Goal: Task Accomplishment & Management: Complete application form

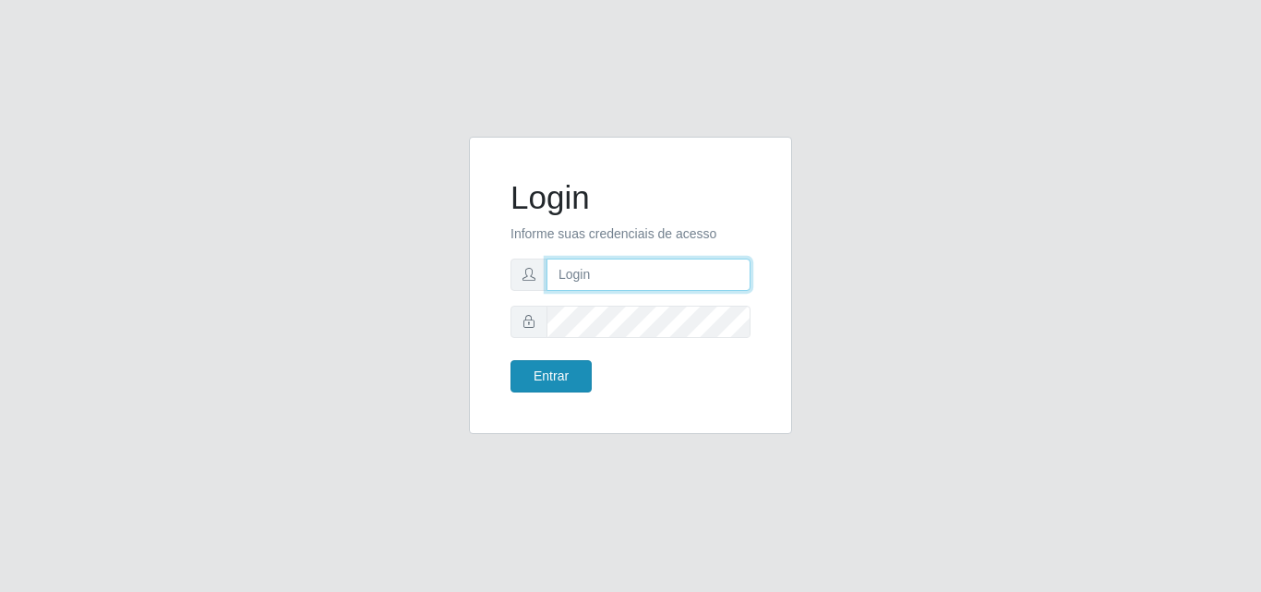
type input "[EMAIL_ADDRESS][DOMAIN_NAME]"
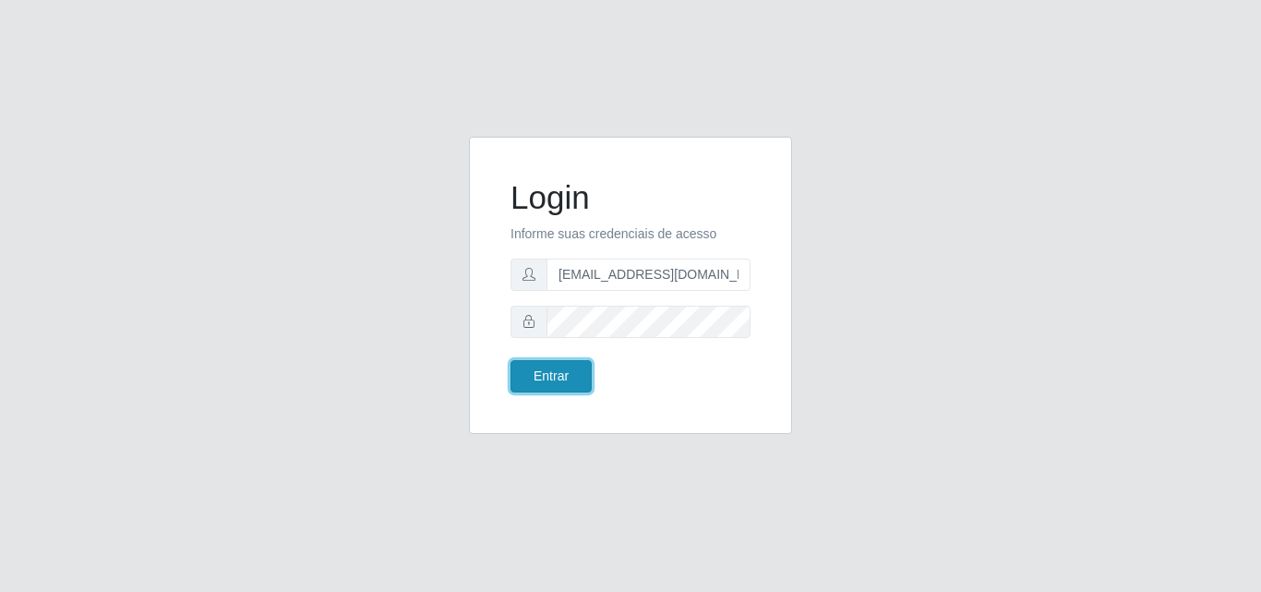
click at [535, 368] on button "Entrar" at bounding box center [550, 376] width 81 height 32
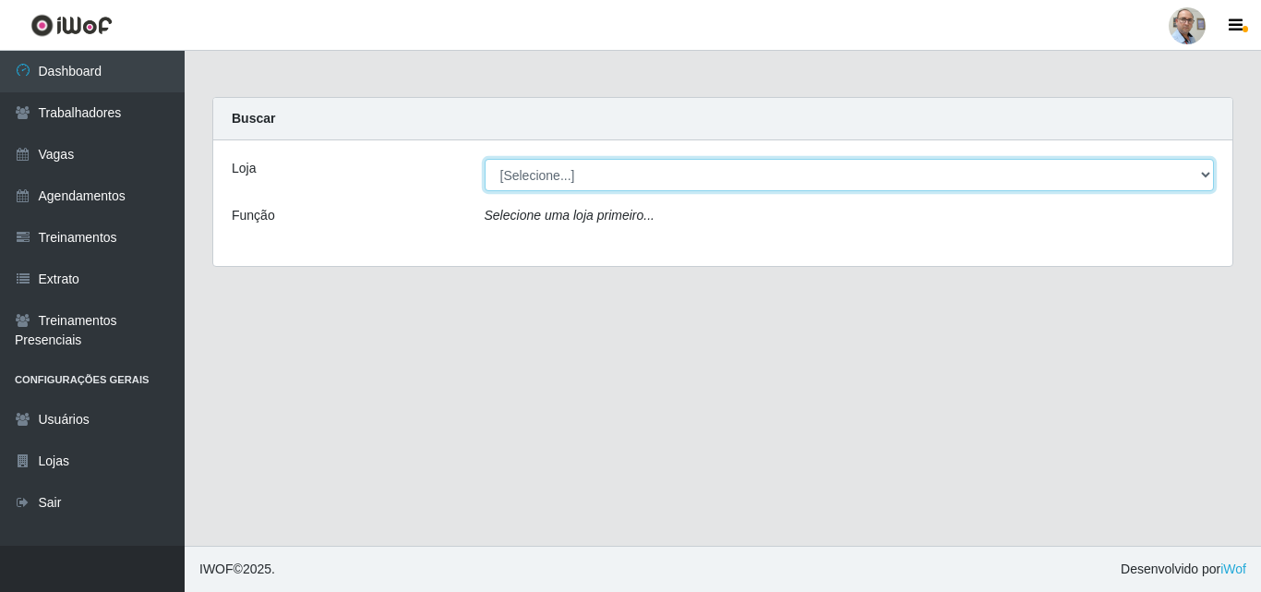
click at [761, 173] on select "[Selecione...] Mar Vermelho - Loja 04" at bounding box center [850, 175] width 730 height 32
select select "251"
click at [485, 159] on select "[Selecione...] Mar Vermelho - Loja 04" at bounding box center [850, 175] width 730 height 32
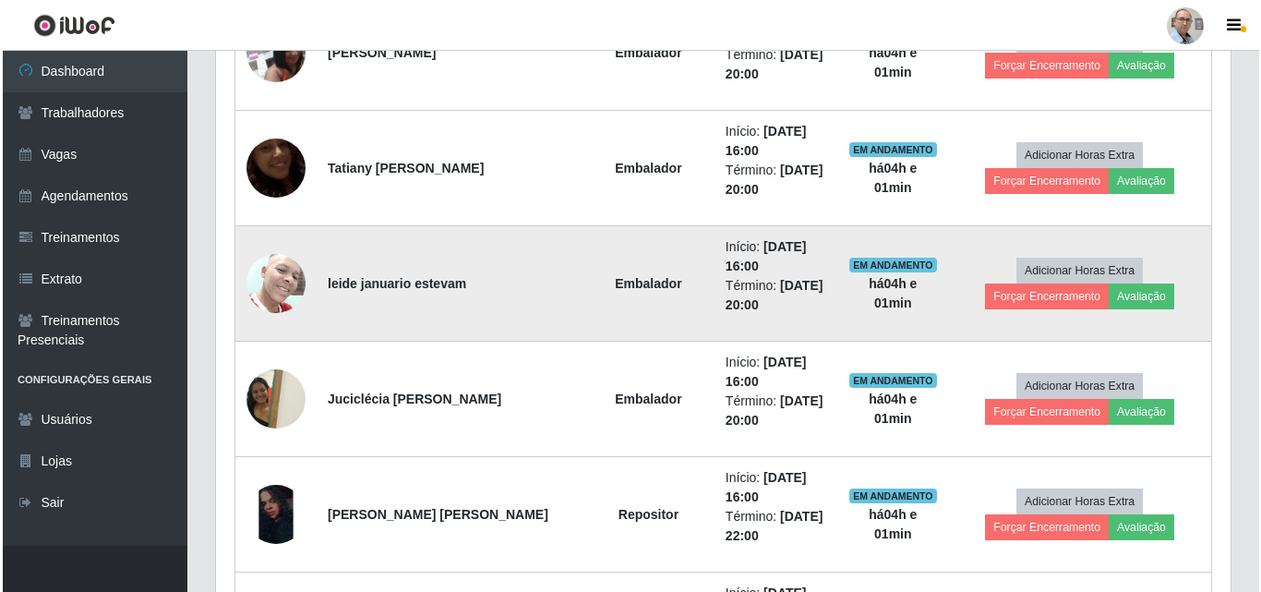
scroll to position [1292, 0]
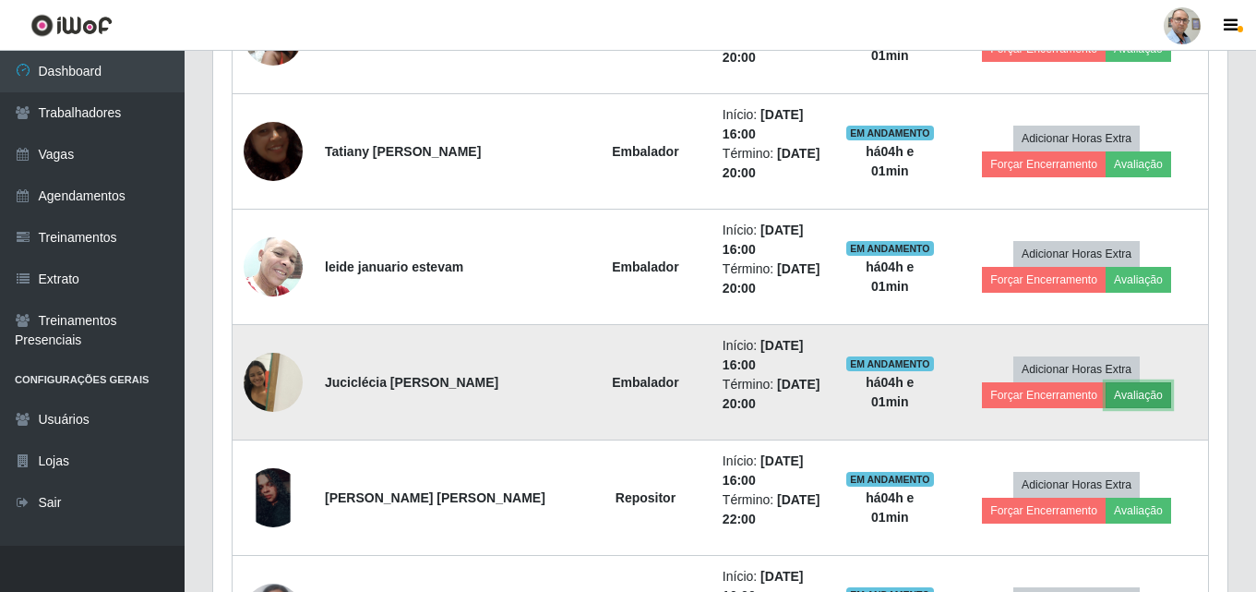
click at [1106, 392] on button "Avaliação" at bounding box center [1139, 395] width 66 height 26
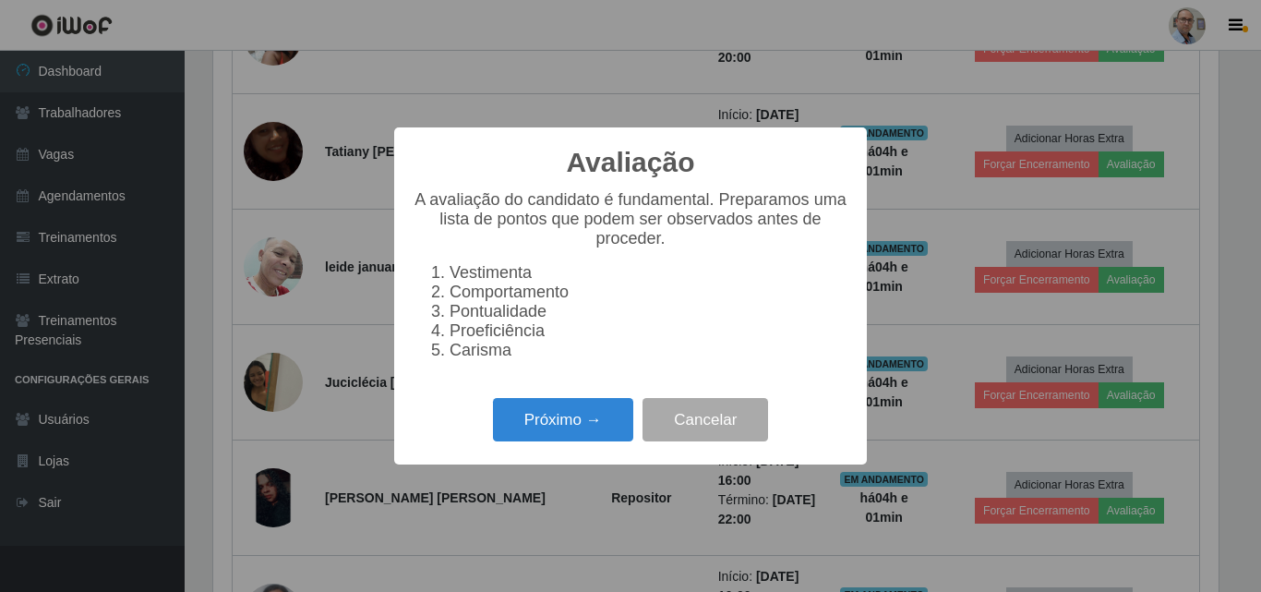
scroll to position [383, 1005]
click at [566, 430] on button "Próximo →" at bounding box center [563, 419] width 140 height 43
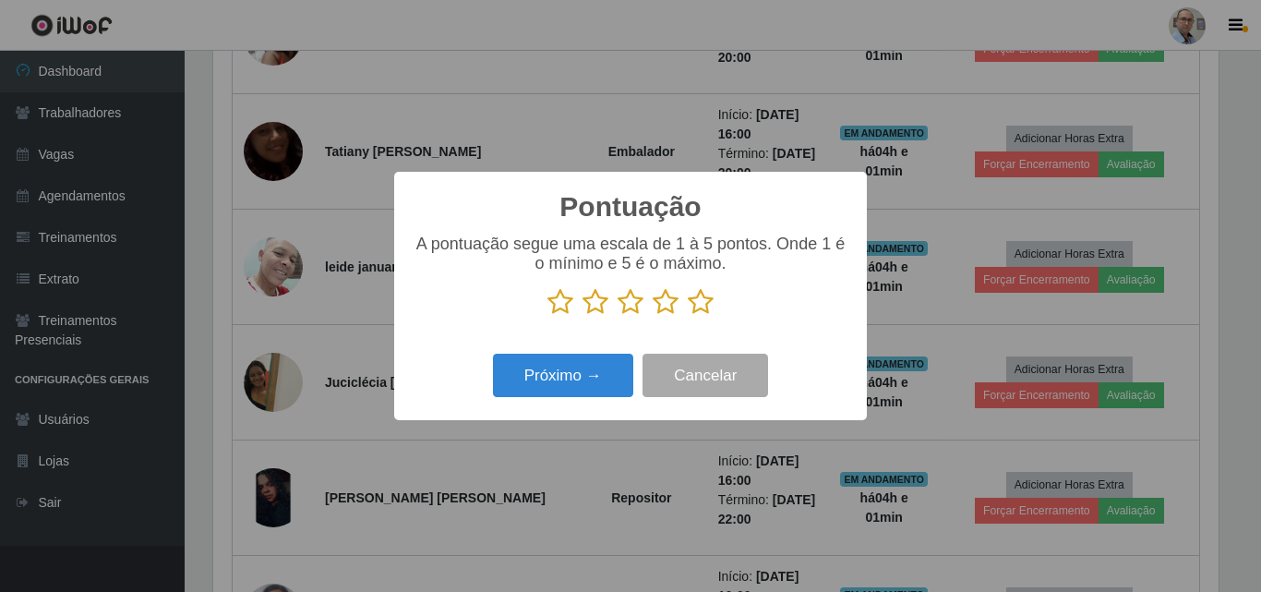
click at [629, 303] on icon at bounding box center [631, 302] width 26 height 28
click at [618, 316] on input "radio" at bounding box center [618, 316] width 0 height 0
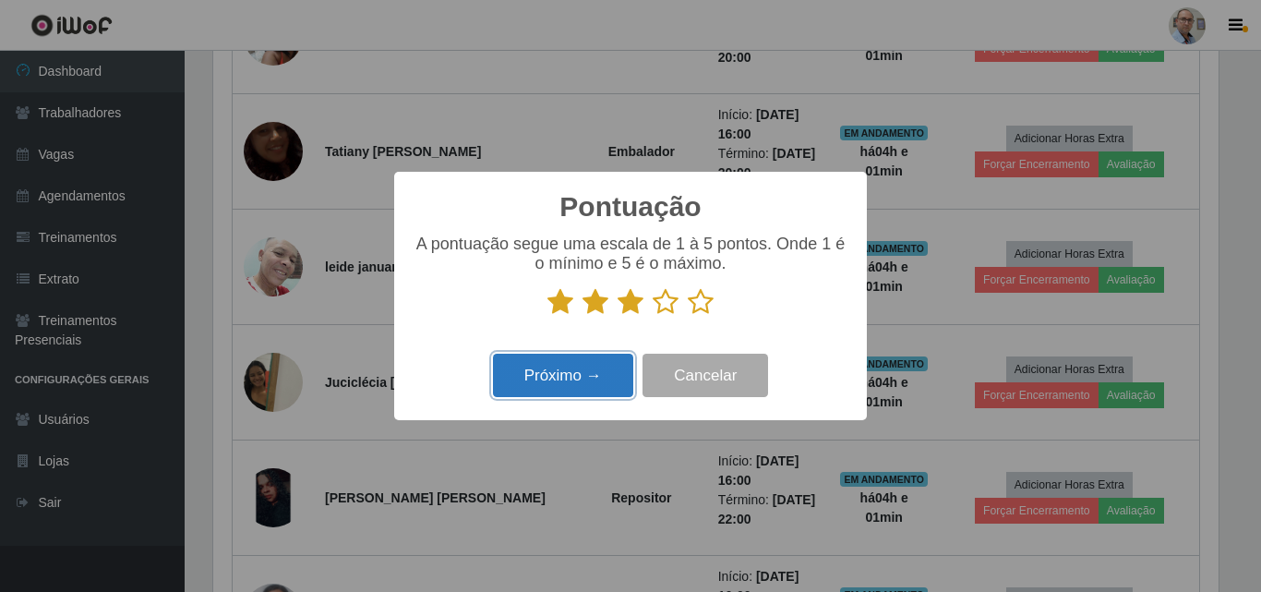
click at [559, 384] on button "Próximo →" at bounding box center [563, 375] width 140 height 43
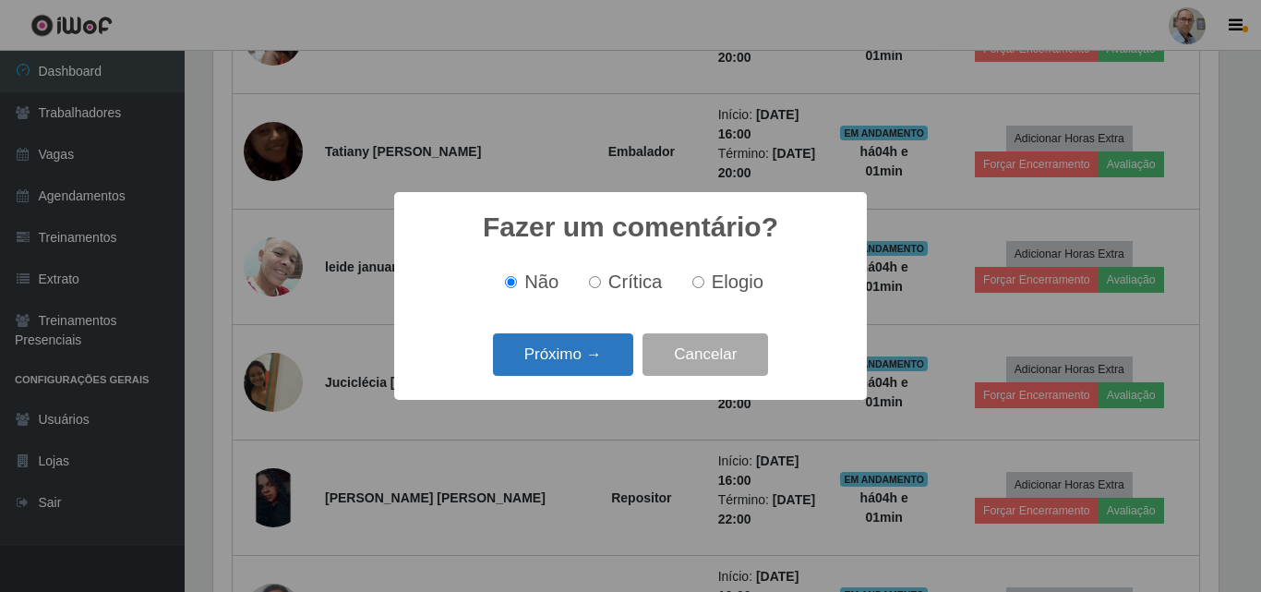
click at [562, 359] on button "Próximo →" at bounding box center [563, 354] width 140 height 43
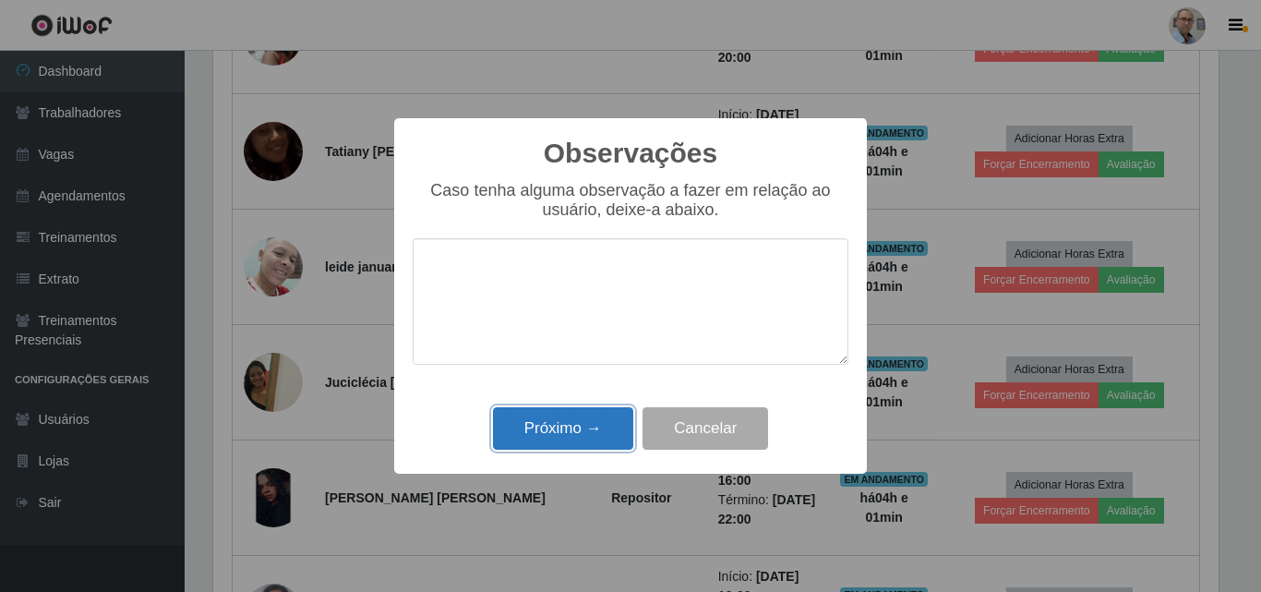
click at [558, 429] on button "Próximo →" at bounding box center [563, 428] width 140 height 43
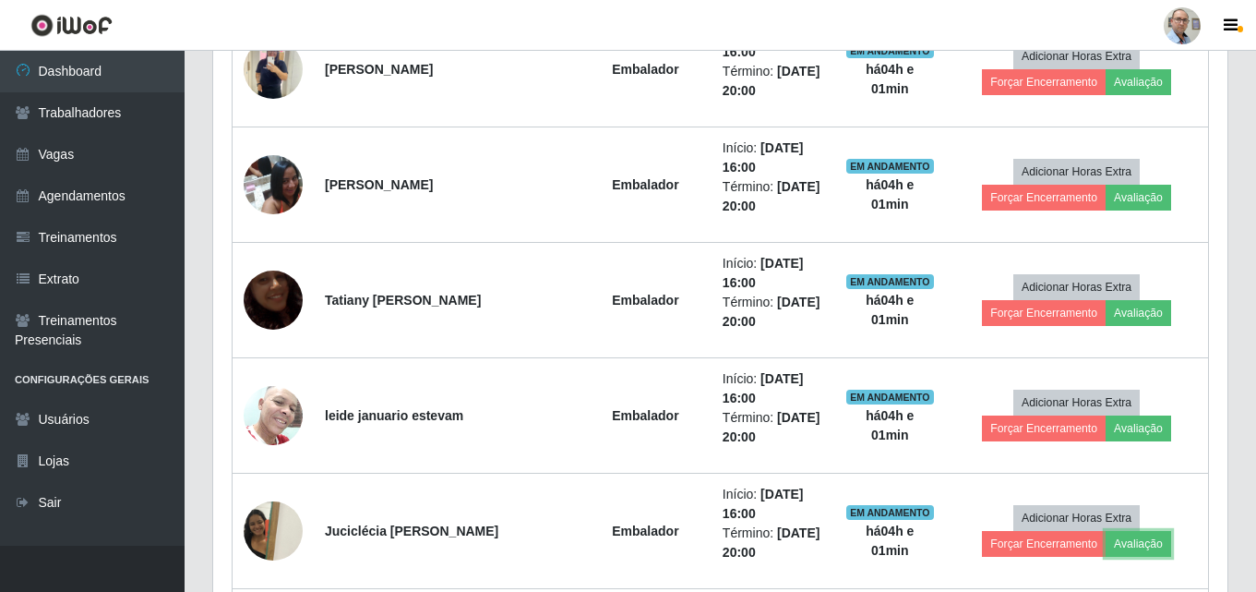
scroll to position [1108, 0]
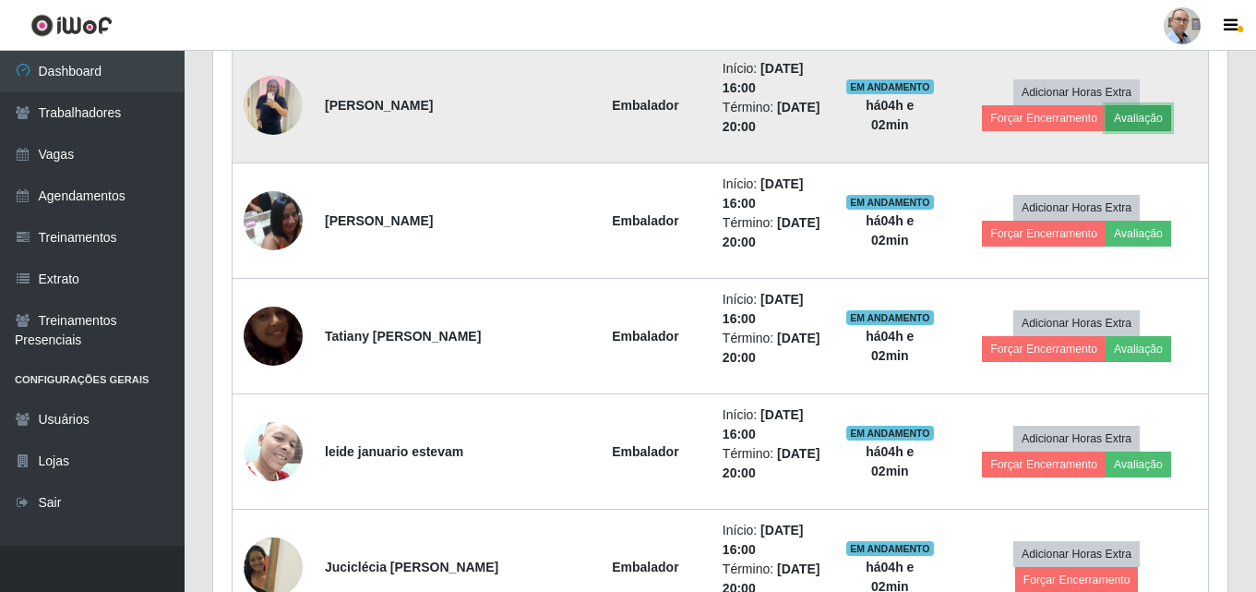
click at [1106, 117] on button "Avaliação" at bounding box center [1139, 118] width 66 height 26
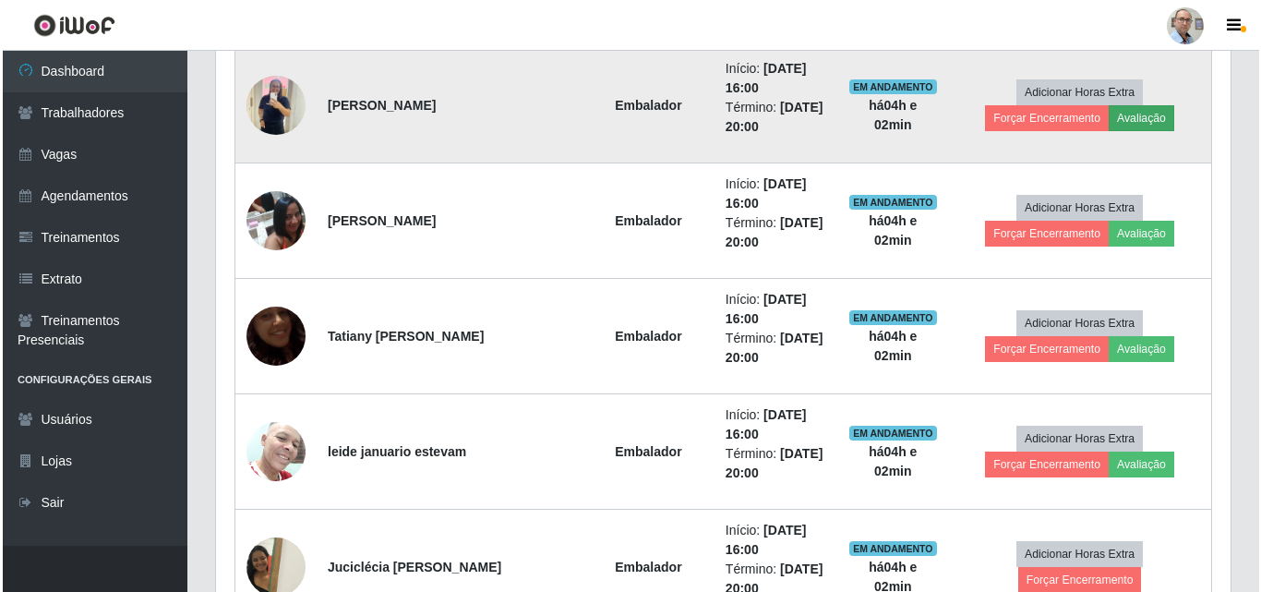
scroll to position [383, 1005]
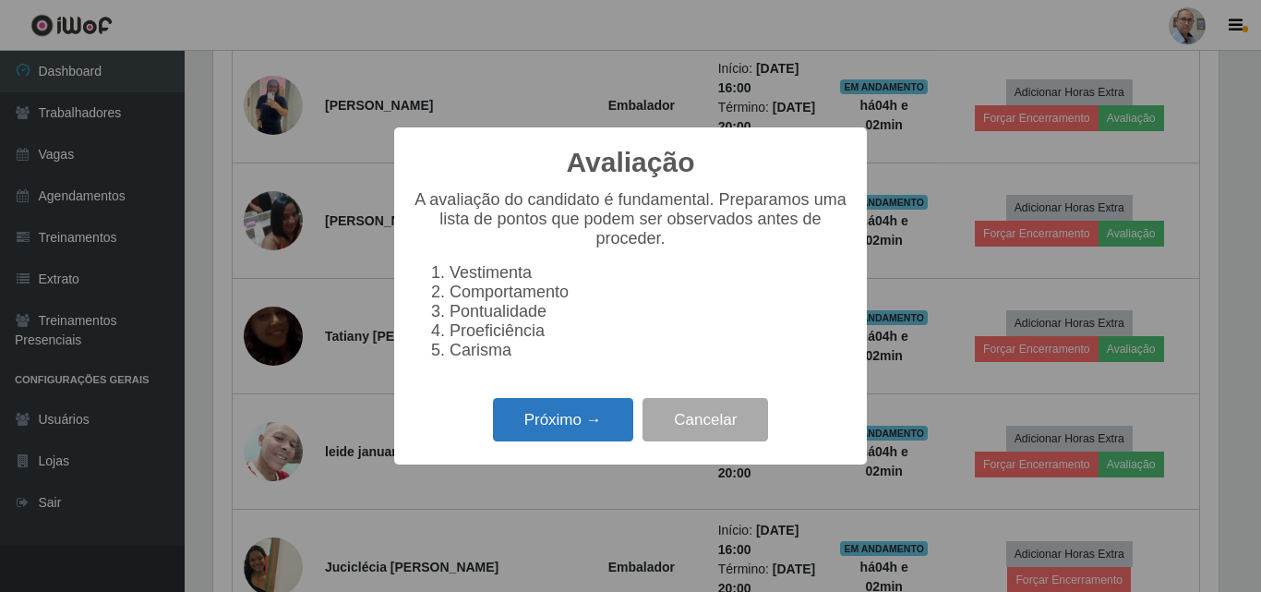
click at [548, 417] on button "Próximo →" at bounding box center [563, 419] width 140 height 43
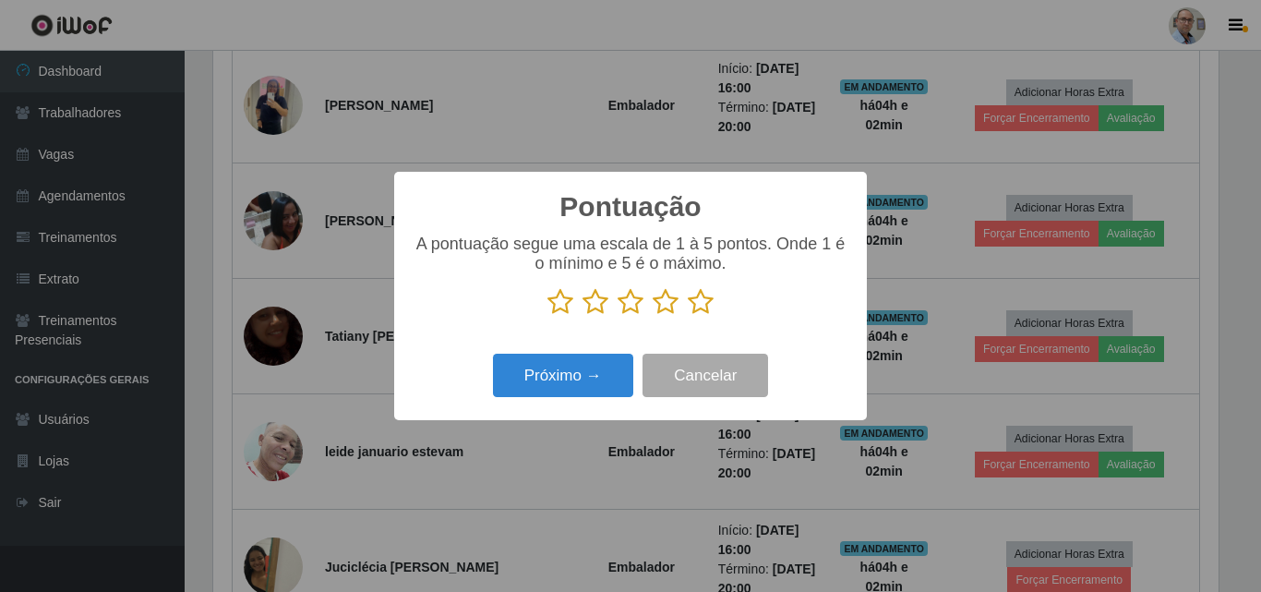
scroll to position [922716, 922093]
click at [634, 304] on icon at bounding box center [631, 302] width 26 height 28
click at [618, 316] on input "radio" at bounding box center [618, 316] width 0 height 0
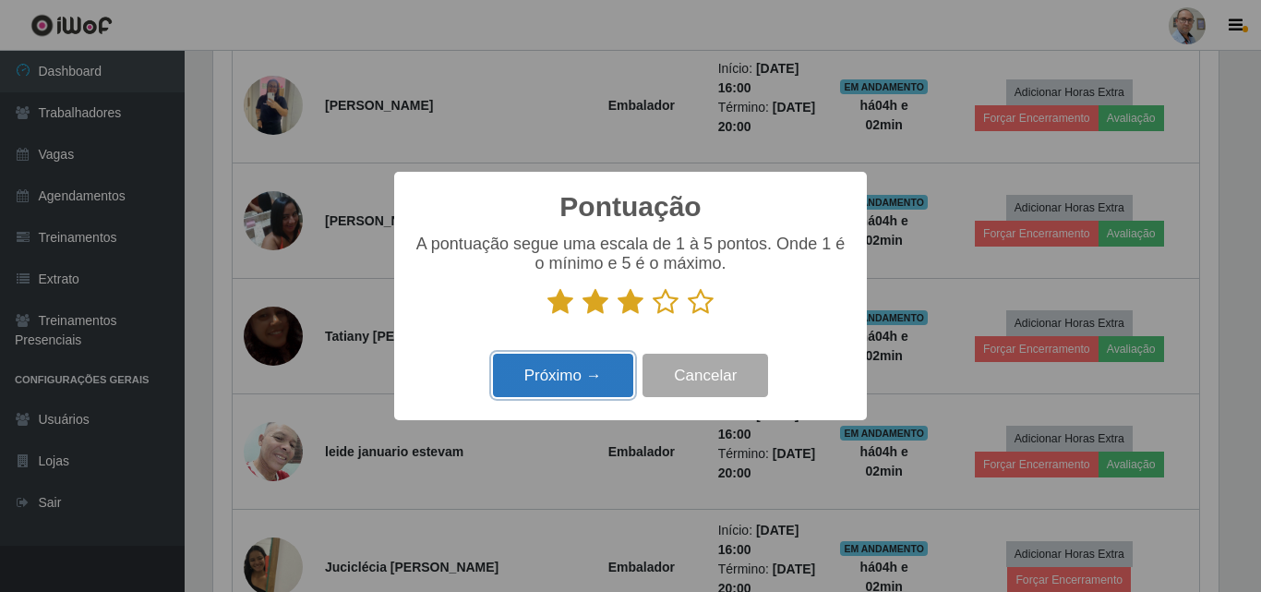
click at [560, 378] on button "Próximo →" at bounding box center [563, 375] width 140 height 43
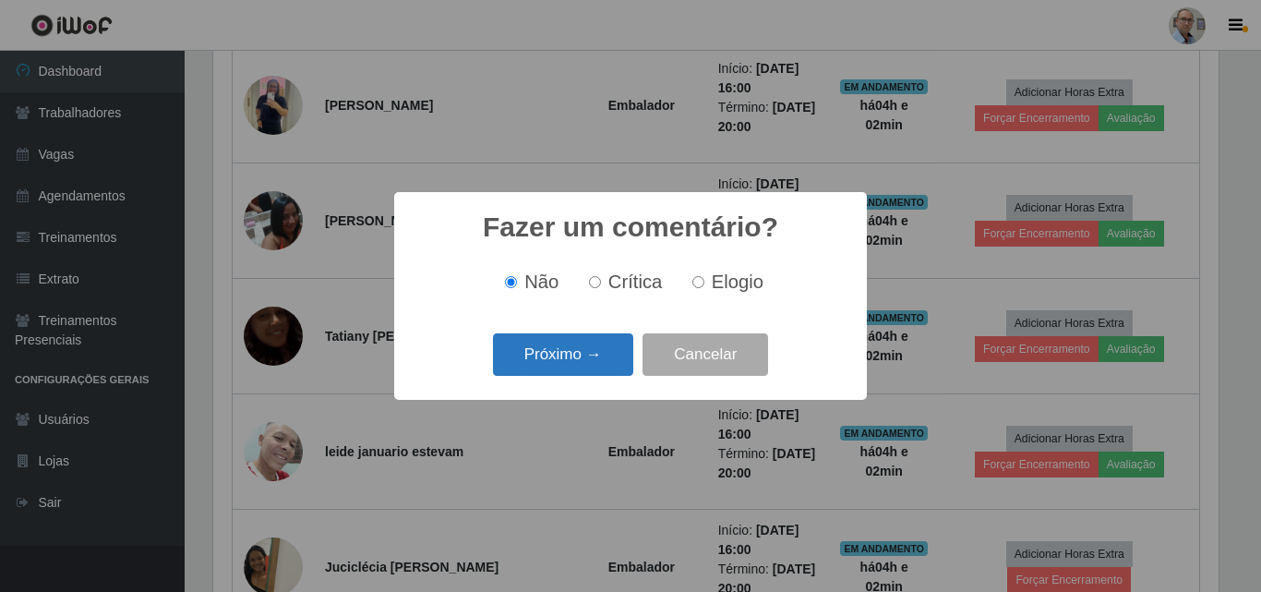
click at [568, 356] on button "Próximo →" at bounding box center [563, 354] width 140 height 43
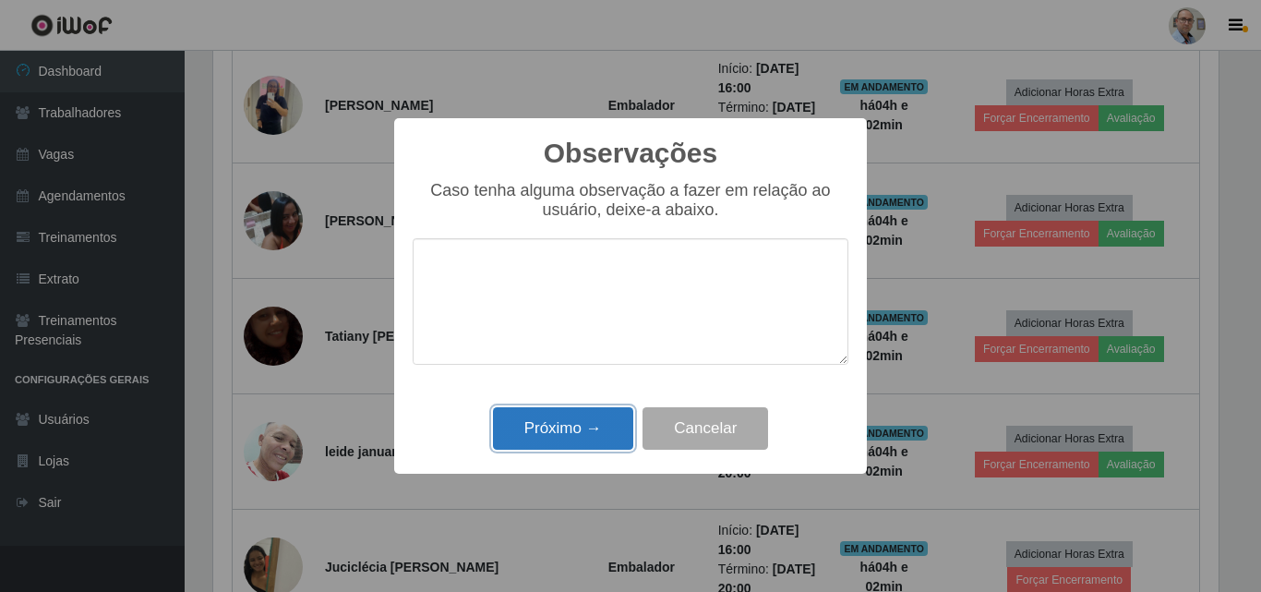
click at [561, 420] on button "Próximo →" at bounding box center [563, 428] width 140 height 43
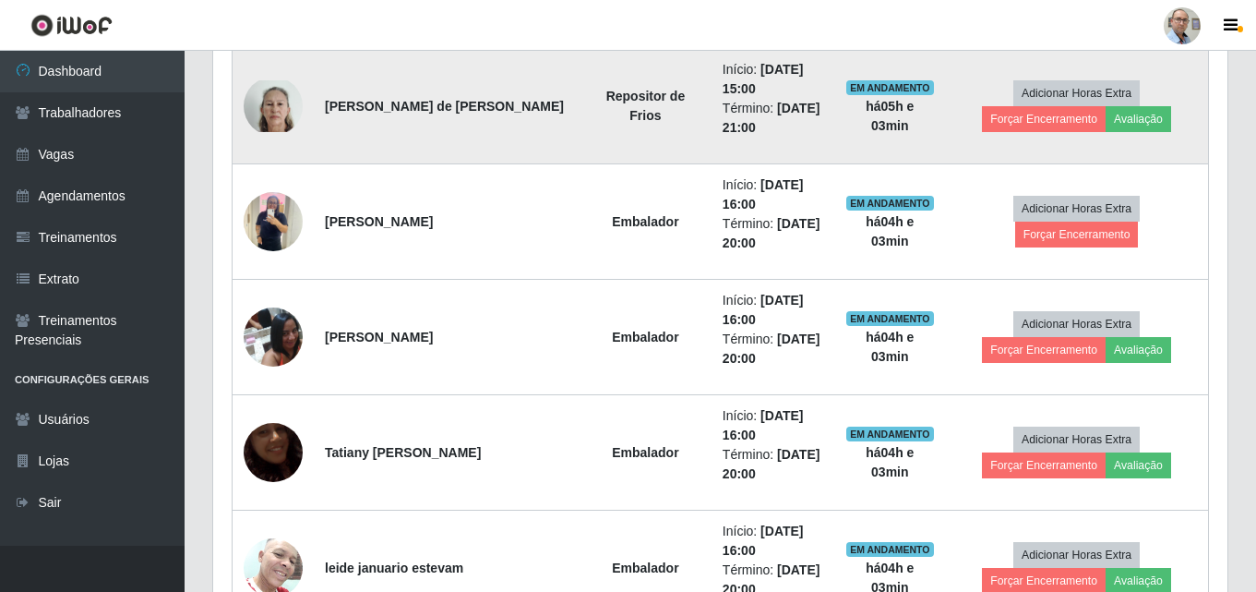
scroll to position [1015, 0]
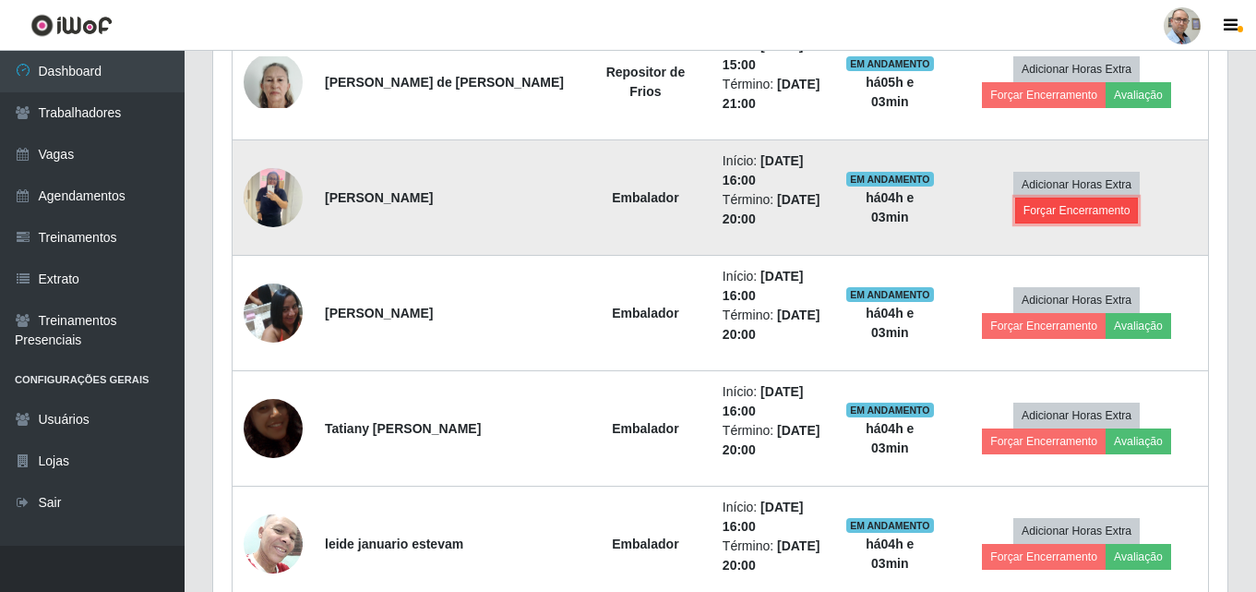
click at [1139, 198] on button "Forçar Encerramento" at bounding box center [1077, 211] width 124 height 26
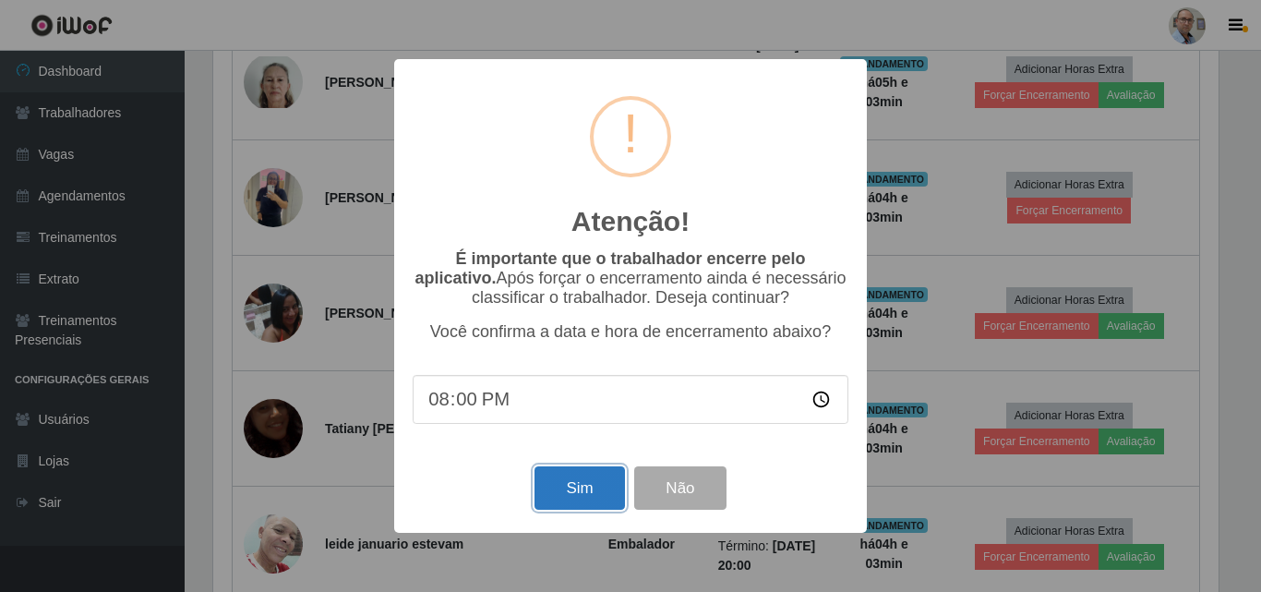
click at [571, 507] on button "Sim" at bounding box center [579, 487] width 90 height 43
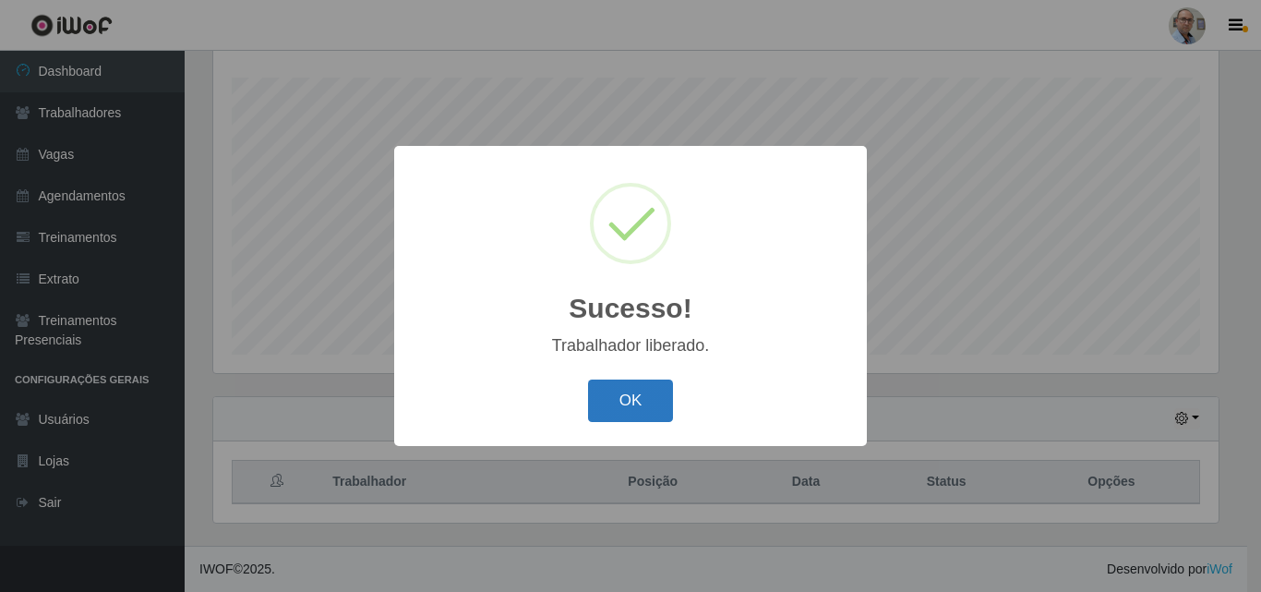
click at [630, 407] on button "OK" at bounding box center [631, 400] width 86 height 43
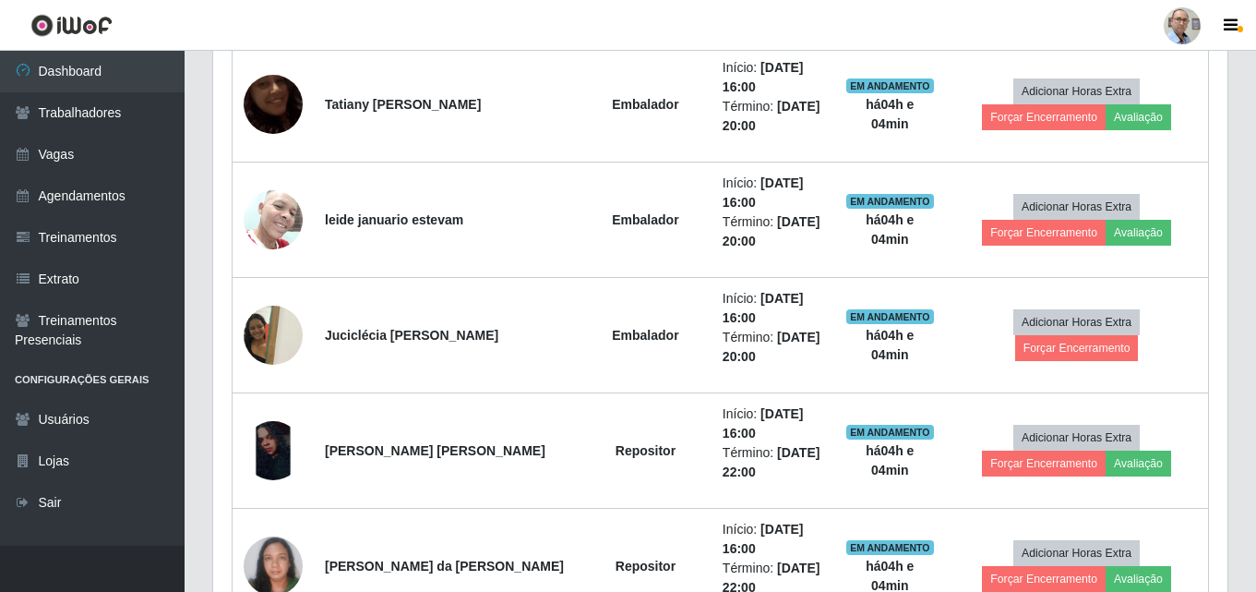
scroll to position [1229, 0]
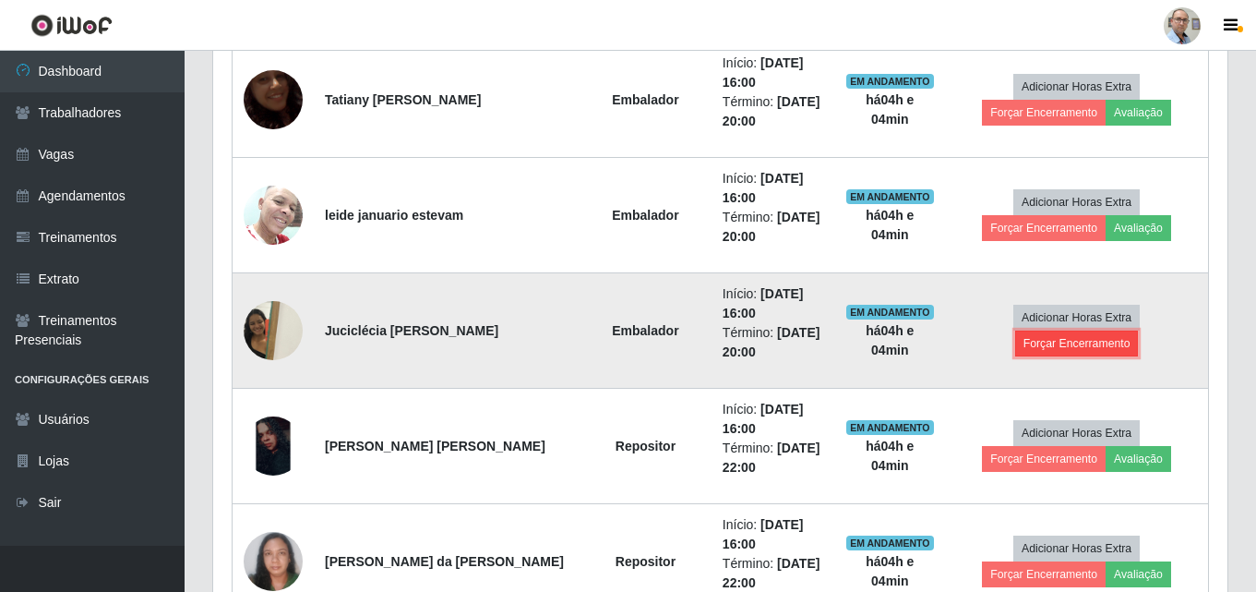
click at [1139, 330] on button "Forçar Encerramento" at bounding box center [1077, 343] width 124 height 26
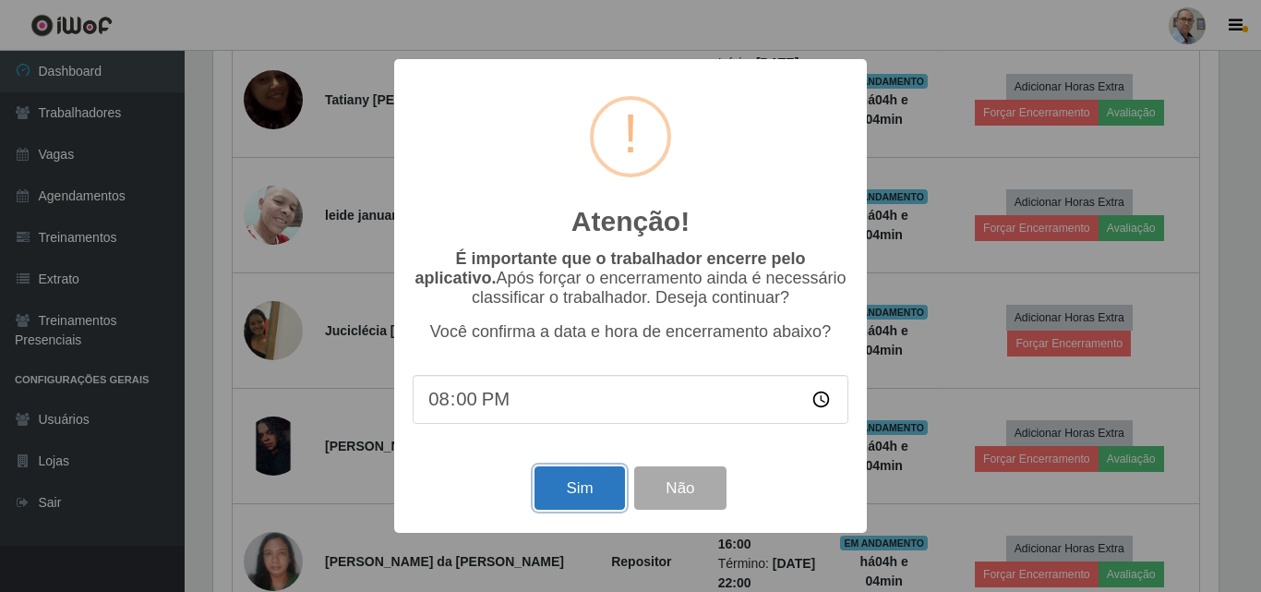
click at [581, 486] on button "Sim" at bounding box center [579, 487] width 90 height 43
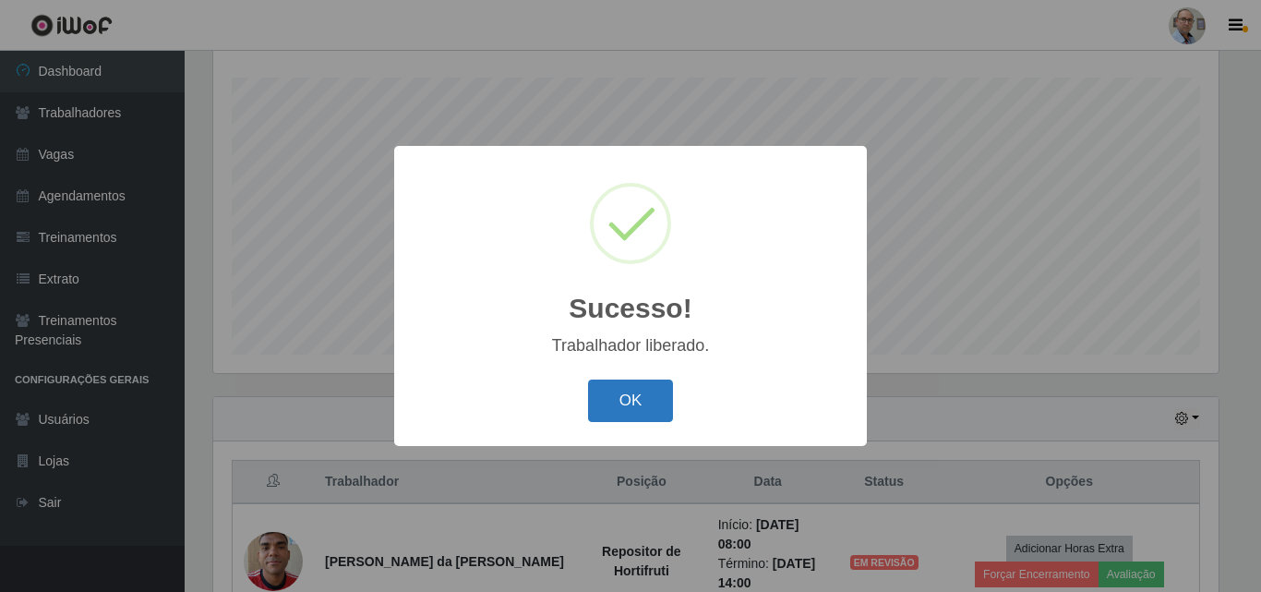
click at [629, 390] on button "OK" at bounding box center [631, 400] width 86 height 43
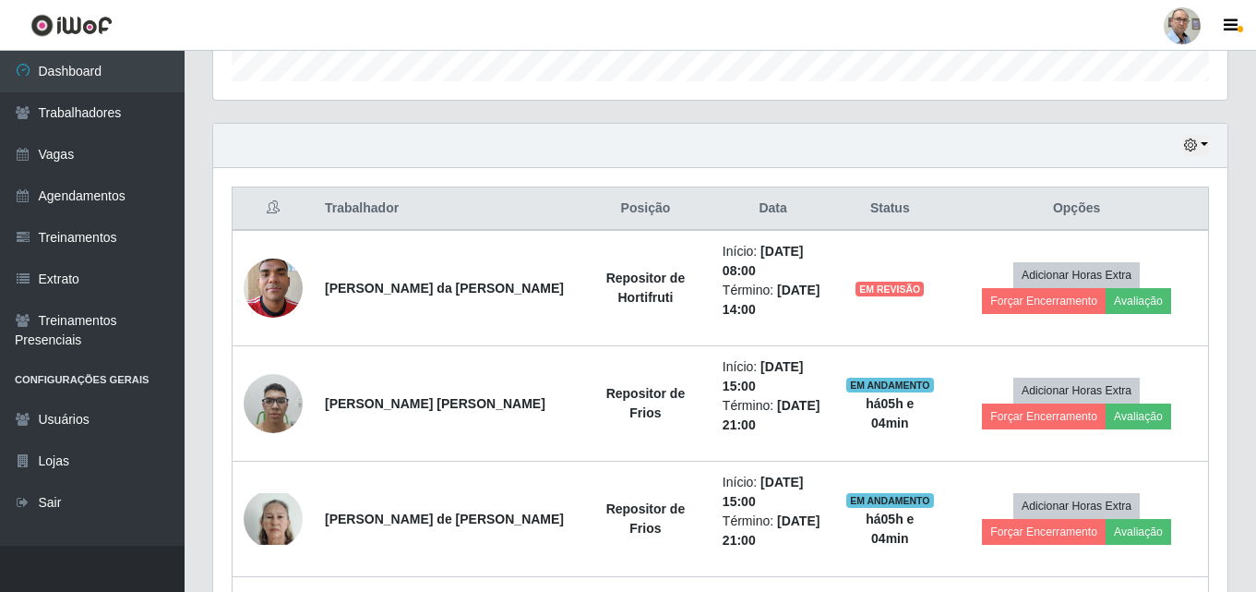
scroll to position [306, 0]
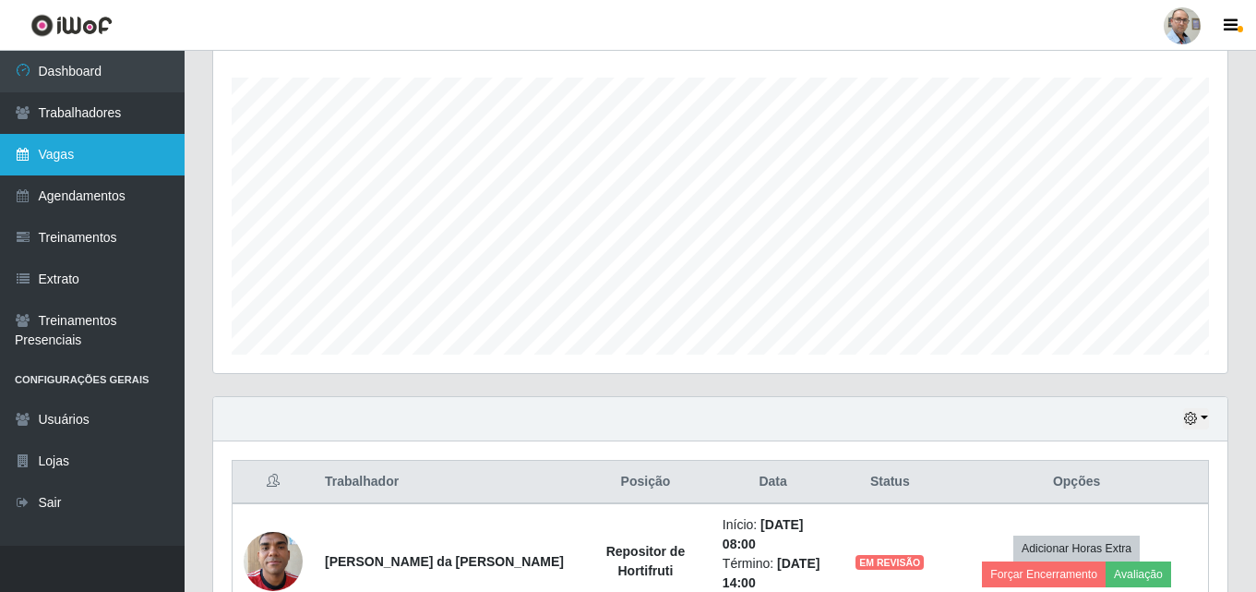
click at [43, 157] on link "Vagas" at bounding box center [92, 155] width 185 height 42
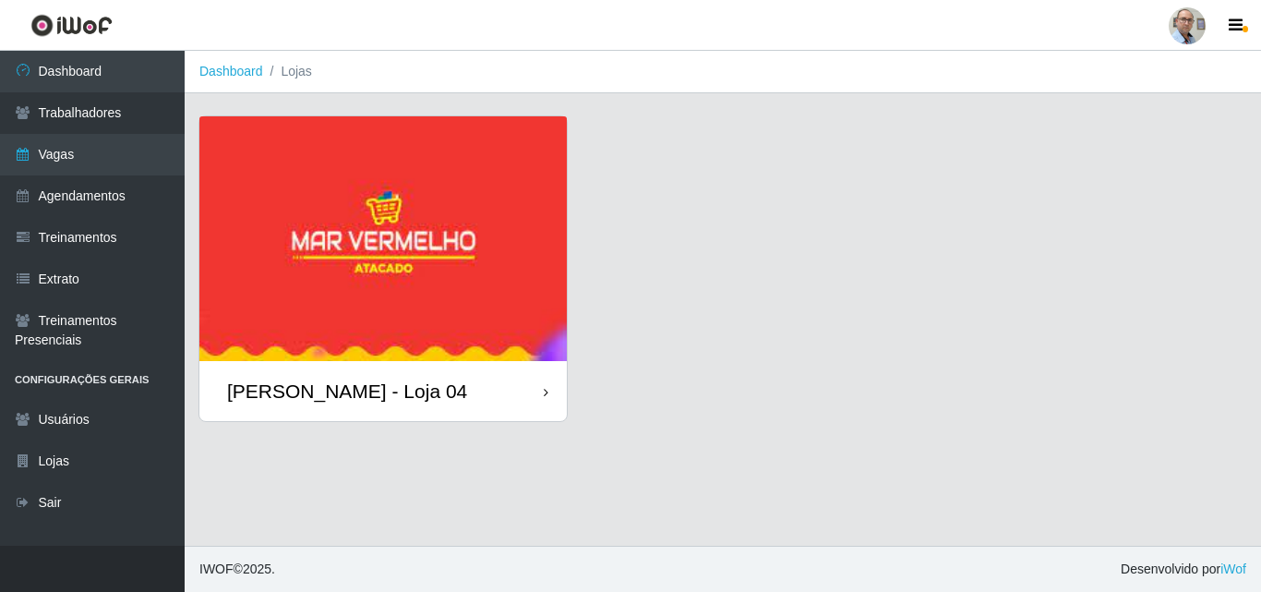
click at [323, 403] on div "[PERSON_NAME] - Loja 04" at bounding box center [382, 391] width 367 height 60
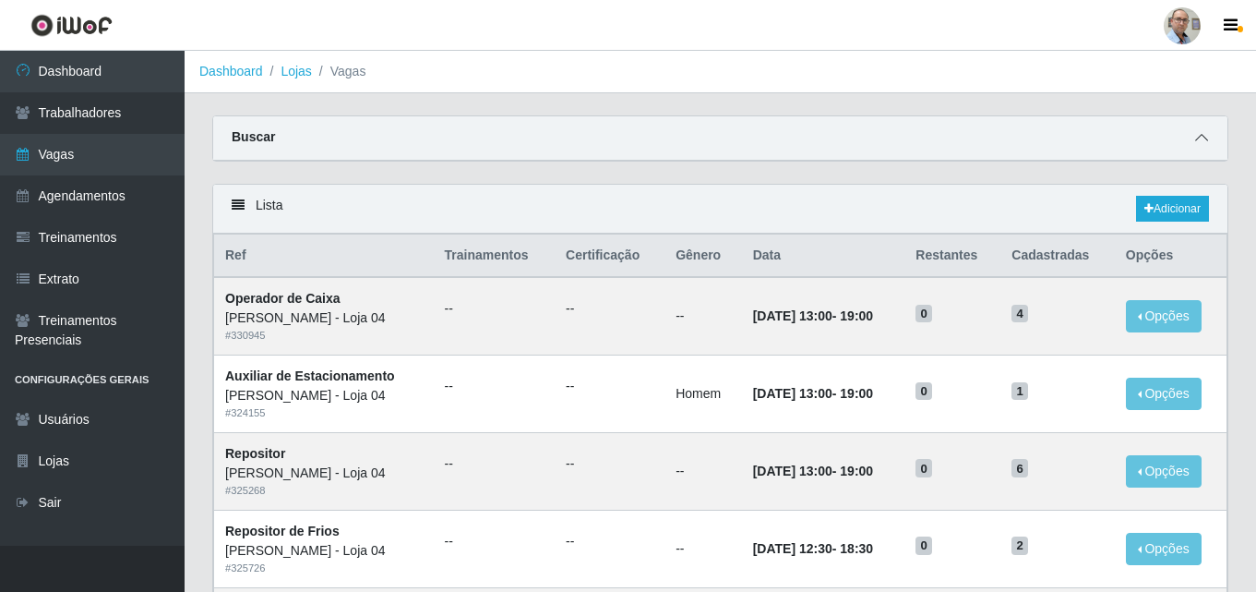
click at [1202, 144] on icon at bounding box center [1201, 137] width 13 height 13
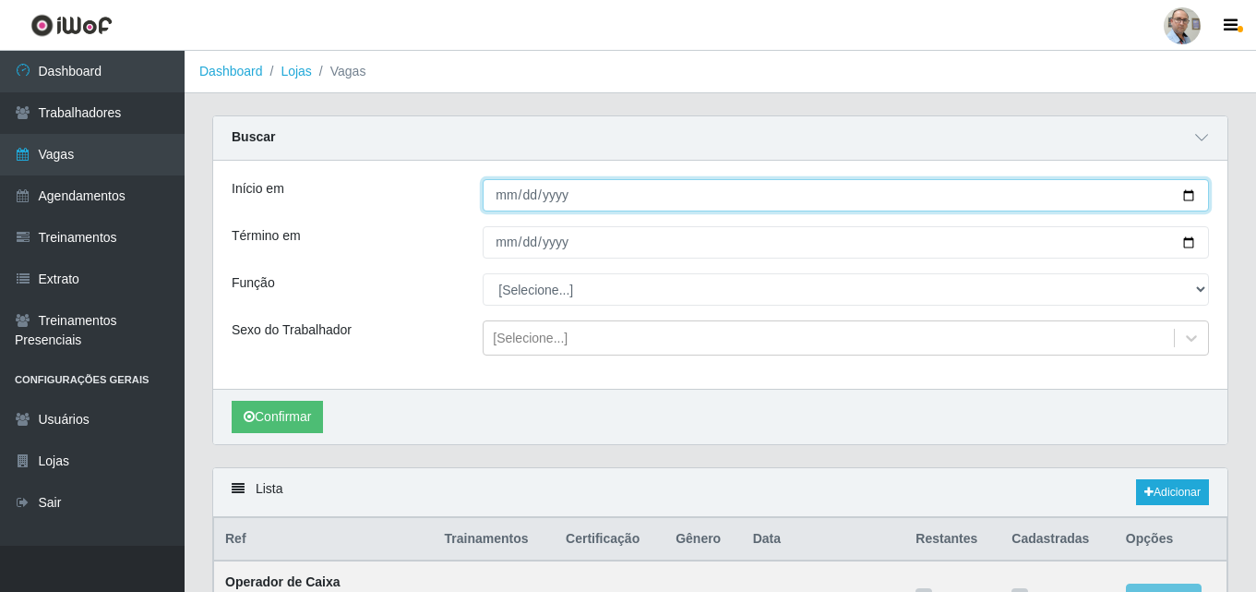
click at [1187, 195] on input "Início em" at bounding box center [846, 195] width 726 height 32
type input "[DATE]"
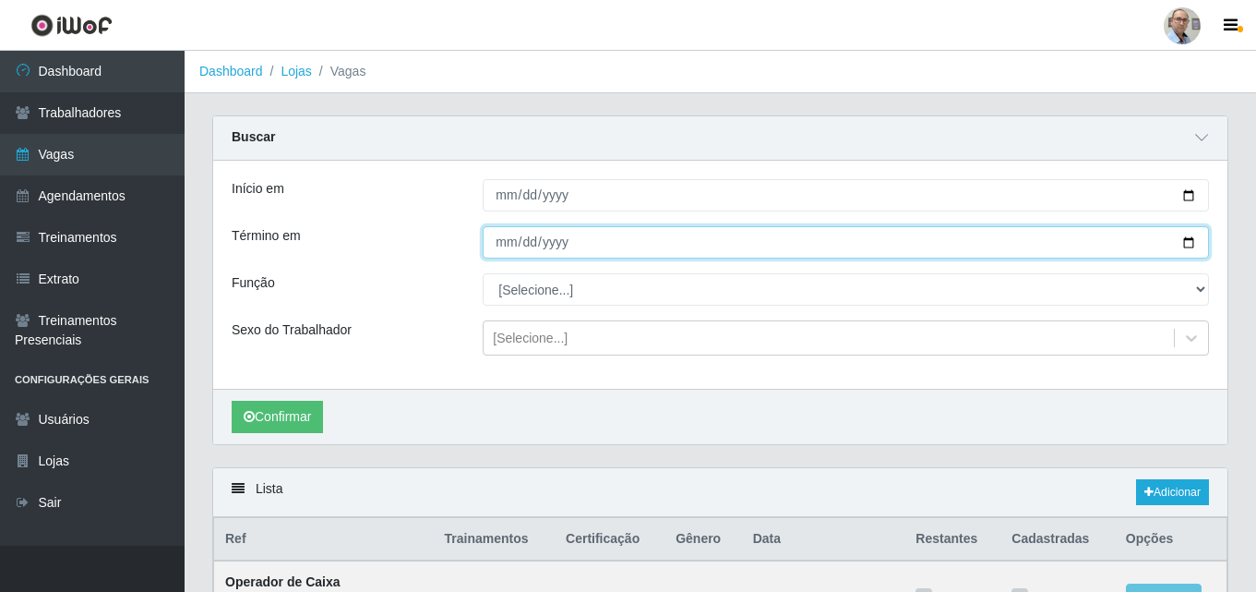
click at [1185, 241] on input "Término em" at bounding box center [846, 242] width 726 height 32
click at [1189, 240] on input "[DATE]" at bounding box center [846, 242] width 726 height 32
type input "[DATE]"
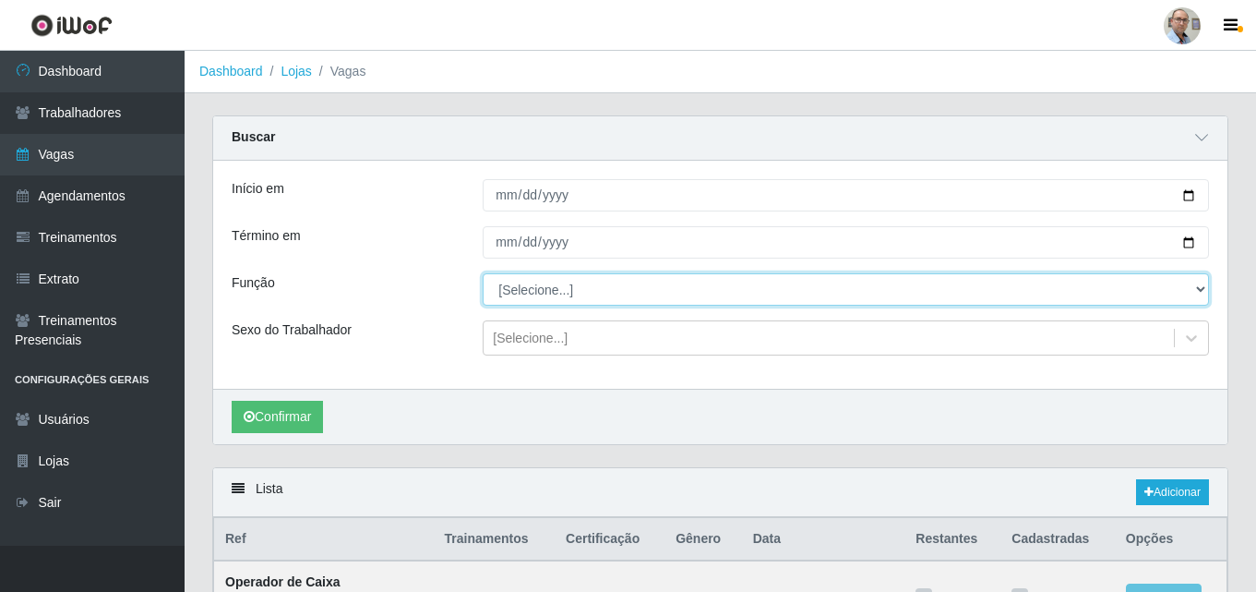
click at [594, 292] on select "[Selecione...] ASG ASG + ASG ++ Auxiliar de Depósito Auxiliar de Depósito + Aux…" at bounding box center [846, 289] width 726 height 32
select select "1"
click at [483, 274] on select "[Selecione...] ASG ASG + ASG ++ Auxiliar de Depósito Auxiliar de Depósito + Aux…" at bounding box center [846, 289] width 726 height 32
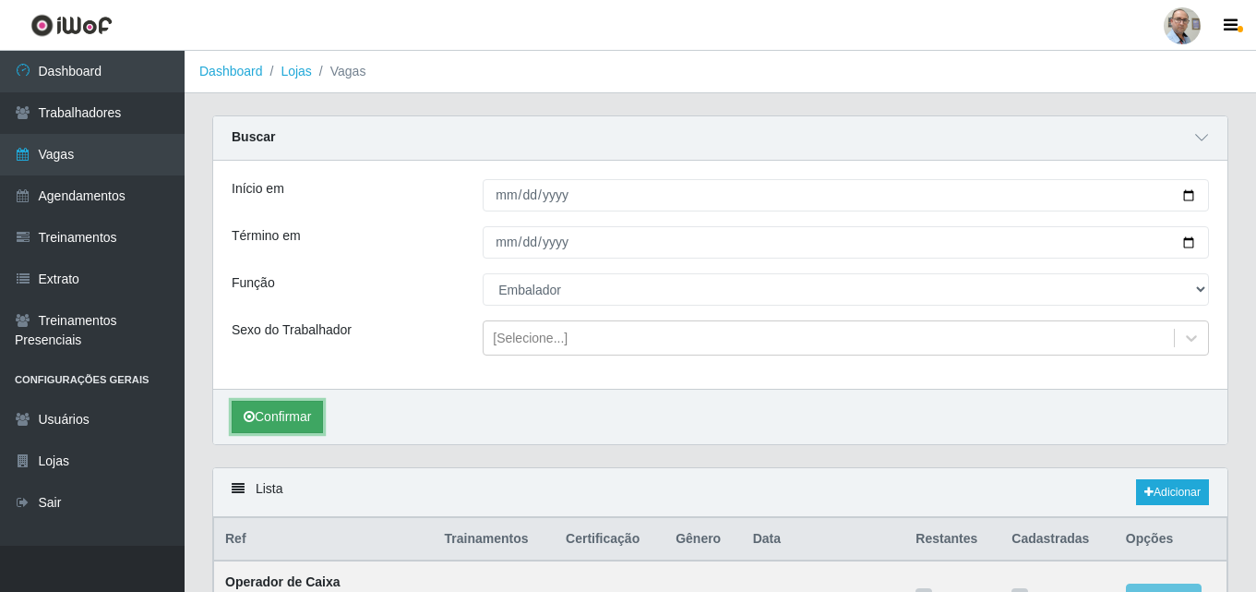
click at [282, 409] on button "Confirmar" at bounding box center [277, 417] width 91 height 32
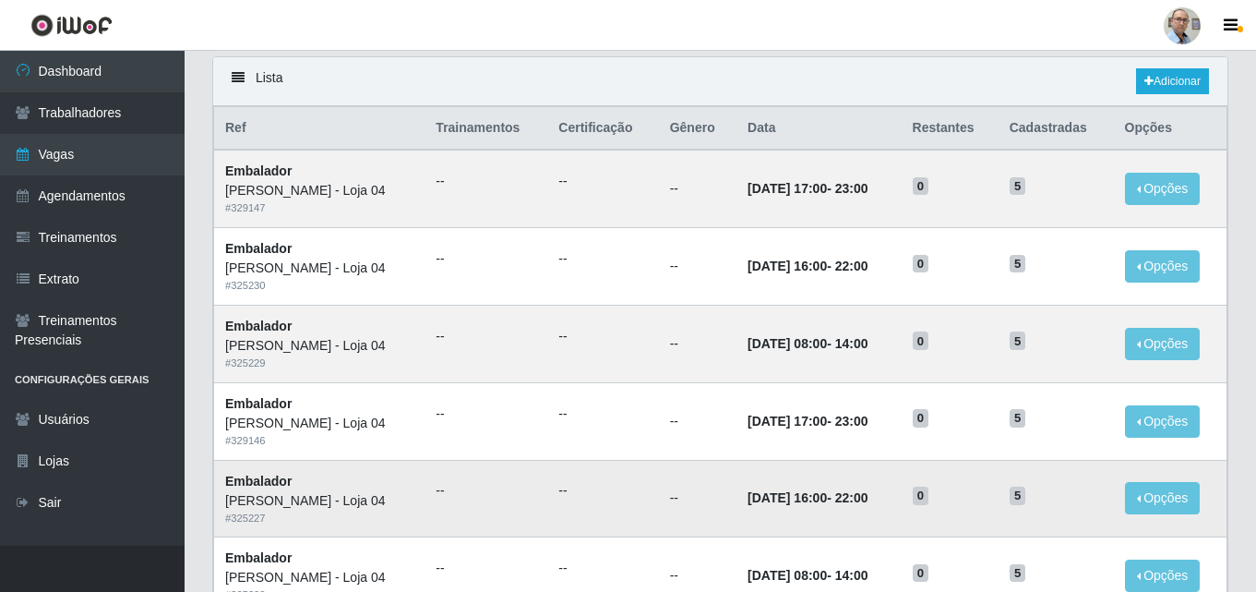
scroll to position [369, 0]
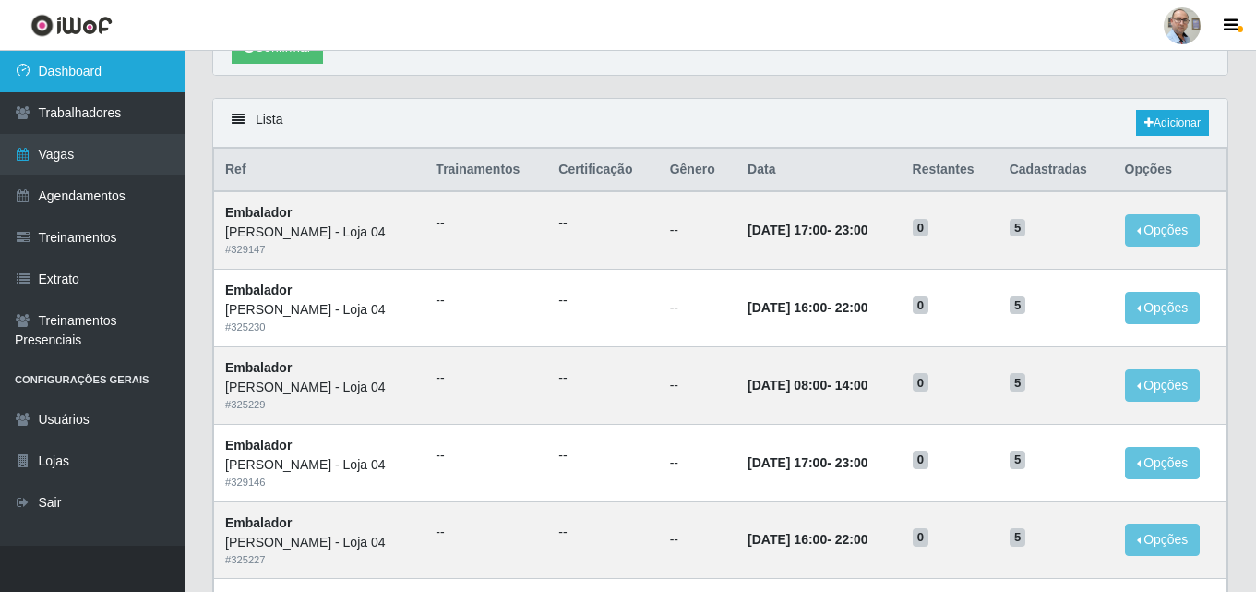
click at [68, 62] on link "Dashboard" at bounding box center [92, 72] width 185 height 42
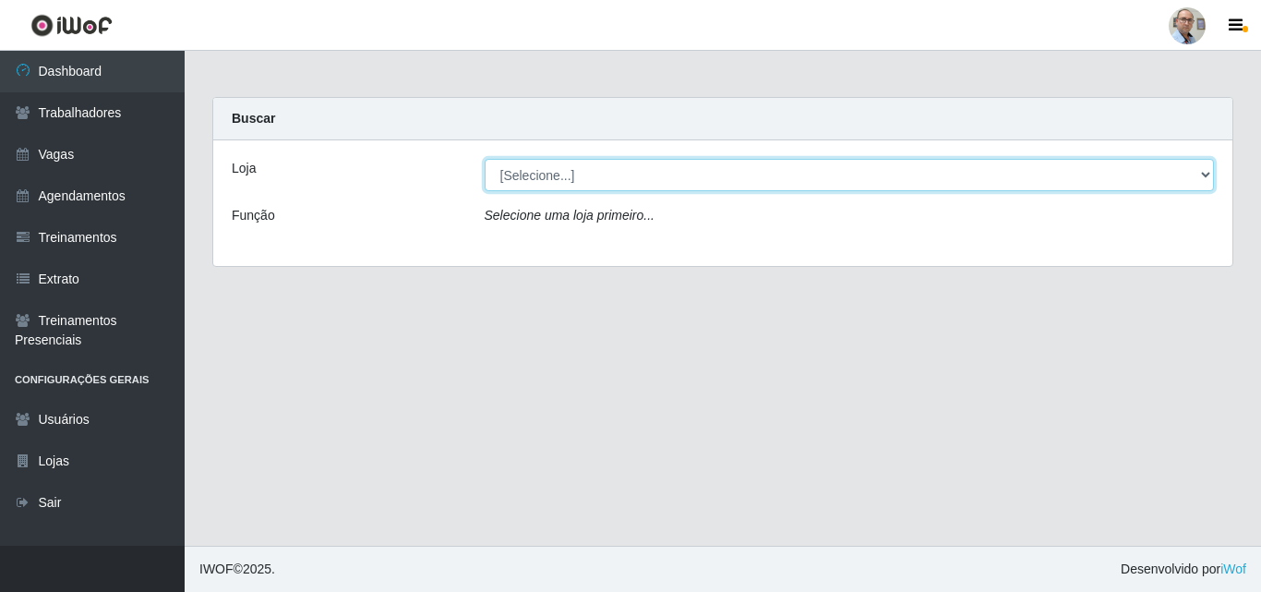
click at [552, 166] on select "[Selecione...] Mar Vermelho - Loja 04" at bounding box center [850, 175] width 730 height 32
select select "251"
click at [485, 159] on select "[Selecione...] Mar Vermelho - Loja 04" at bounding box center [850, 175] width 730 height 32
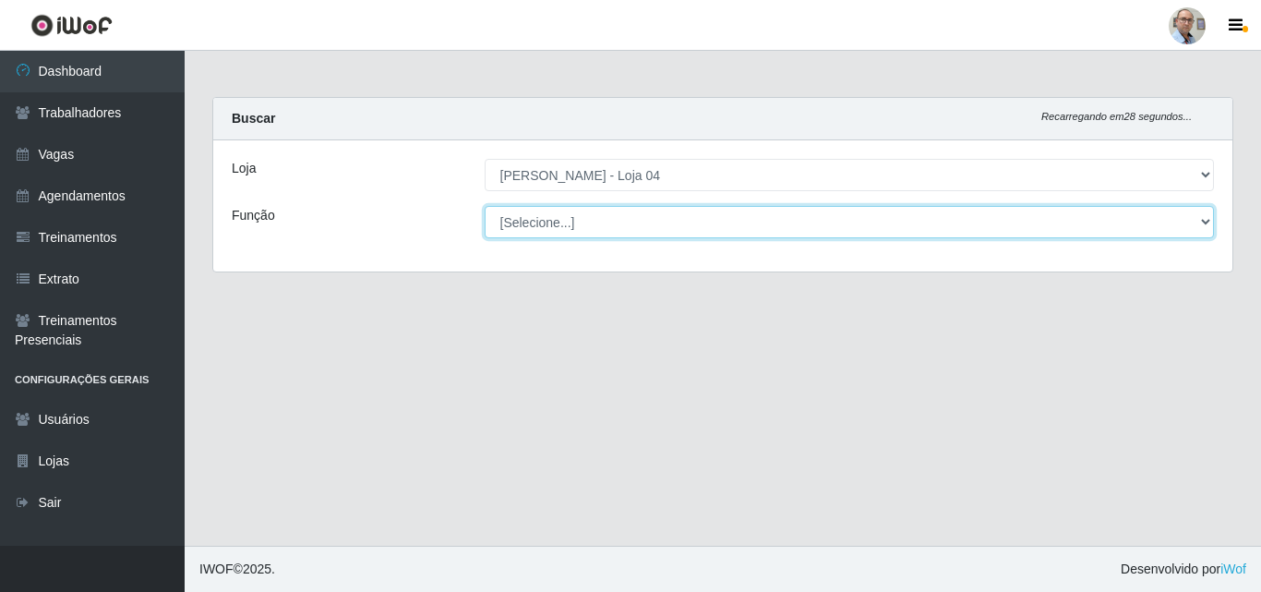
drag, startPoint x: 567, startPoint y: 227, endPoint x: 554, endPoint y: 220, distance: 14.9
click at [561, 223] on select "[Selecione...] ASG ASG + ASG ++ Auxiliar de Depósito Auxiliar de Depósito + Aux…" at bounding box center [850, 222] width 730 height 32
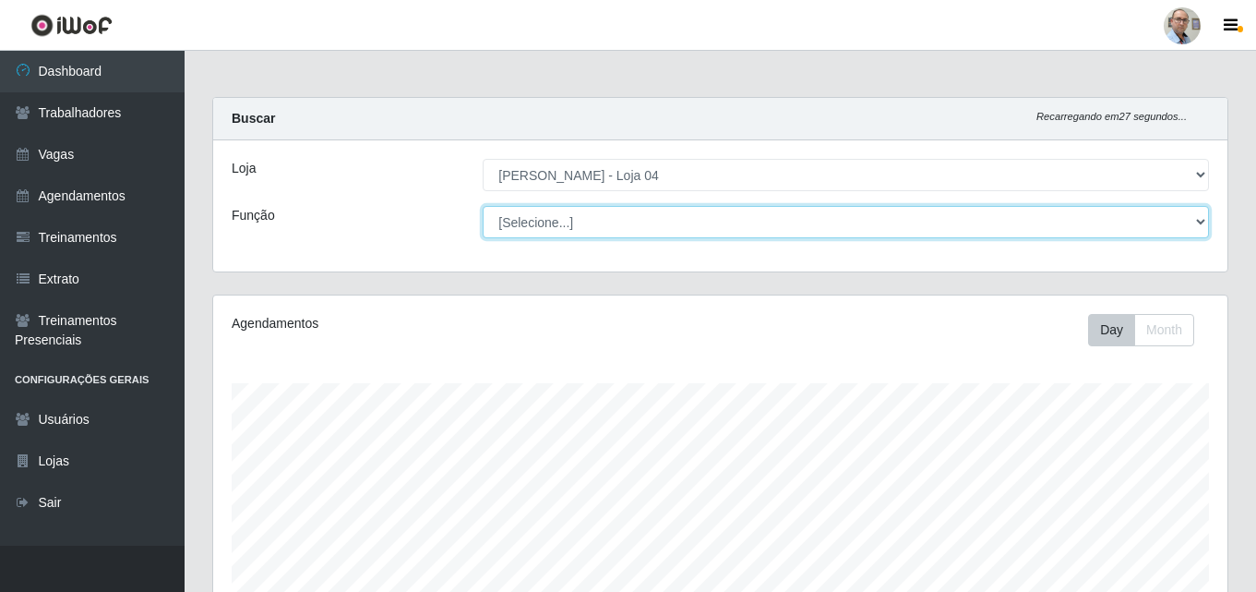
scroll to position [383, 1014]
click at [483, 206] on select "[Selecione...] ASG ASG + ASG ++ Auxiliar de Depósito Auxiliar de Depósito + Aux…" at bounding box center [846, 222] width 726 height 32
click at [567, 230] on select "[Selecione...] ASG ASG + ASG ++ Auxiliar de Depósito Auxiliar de Depósito + Aux…" at bounding box center [846, 222] width 726 height 32
select select "[Selecione...]"
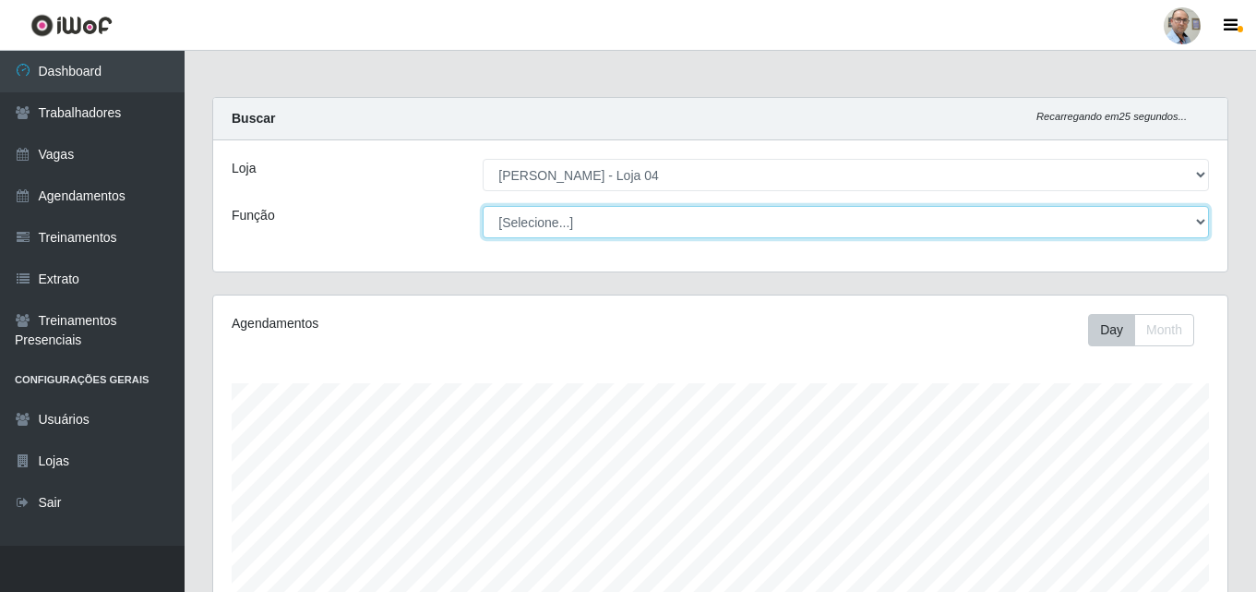
click at [483, 206] on select "[Selecione...] ASG ASG + ASG ++ Auxiliar de Depósito Auxiliar de Depósito + Aux…" at bounding box center [846, 222] width 726 height 32
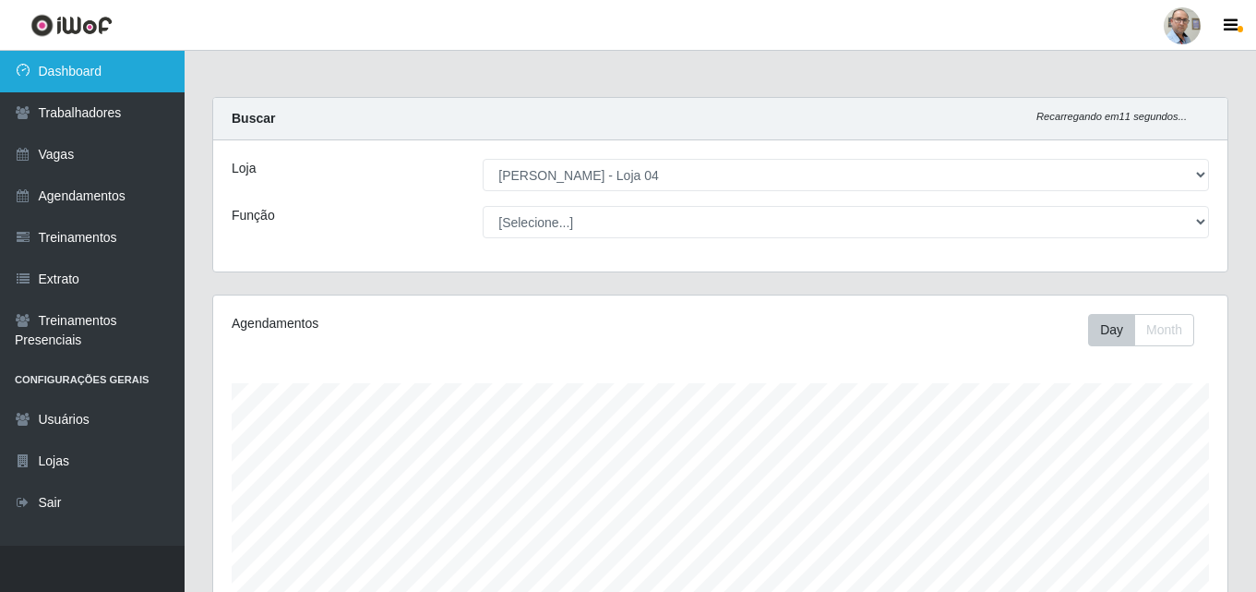
click at [94, 66] on link "Dashboard" at bounding box center [92, 72] width 185 height 42
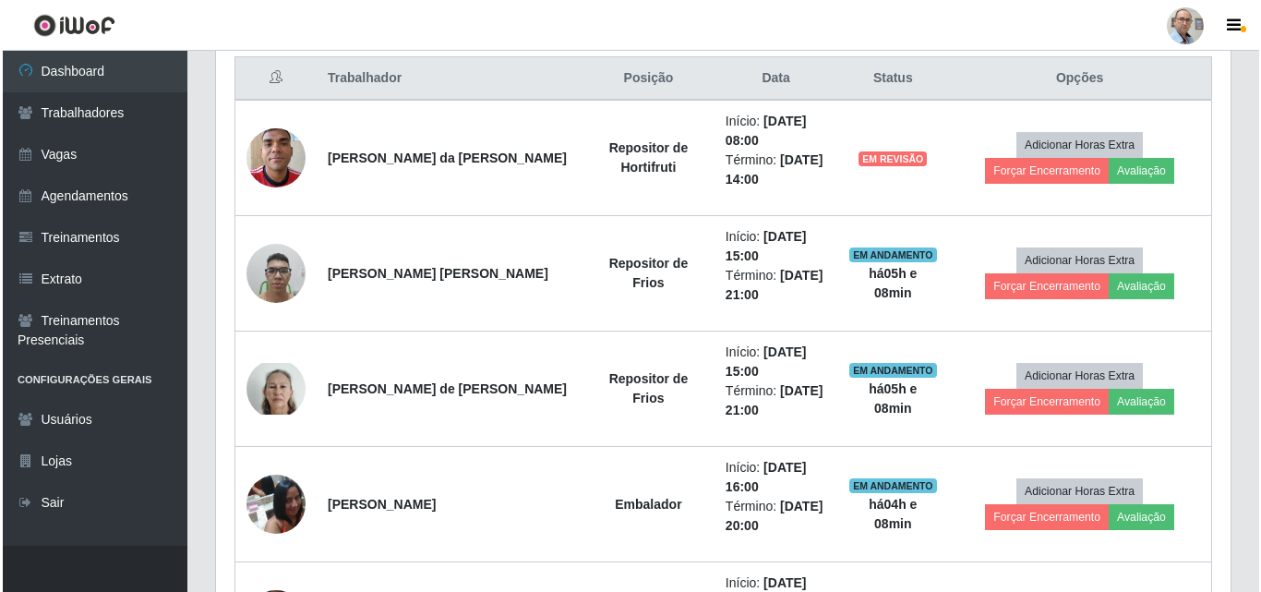
scroll to position [554, 0]
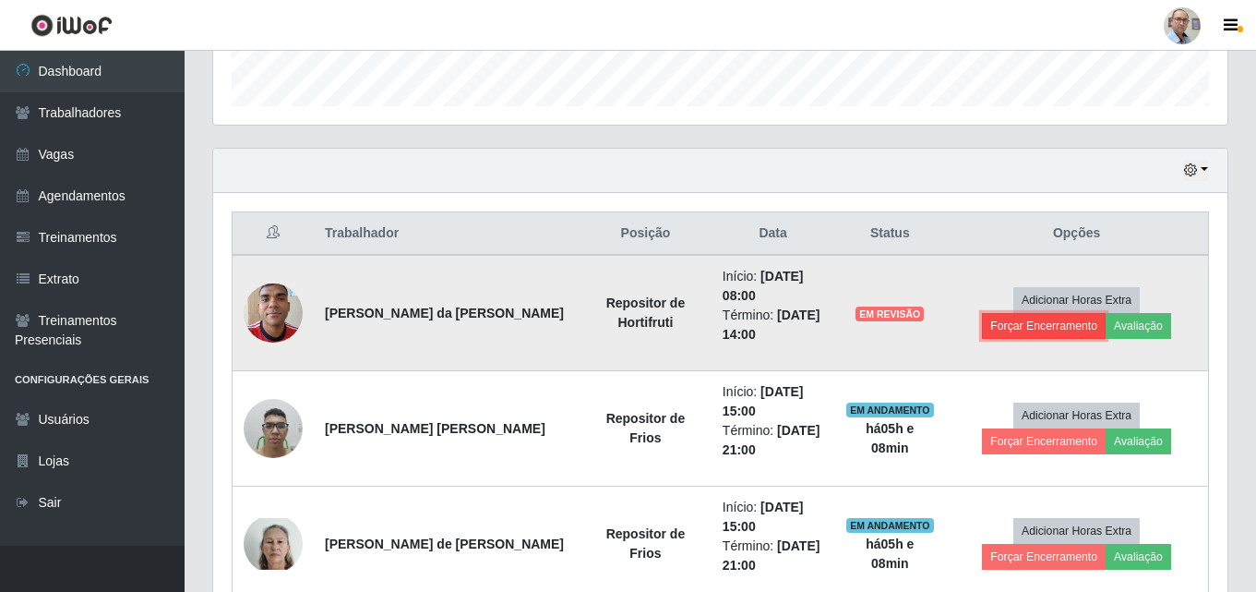
click at [1106, 313] on button "Forçar Encerramento" at bounding box center [1044, 326] width 124 height 26
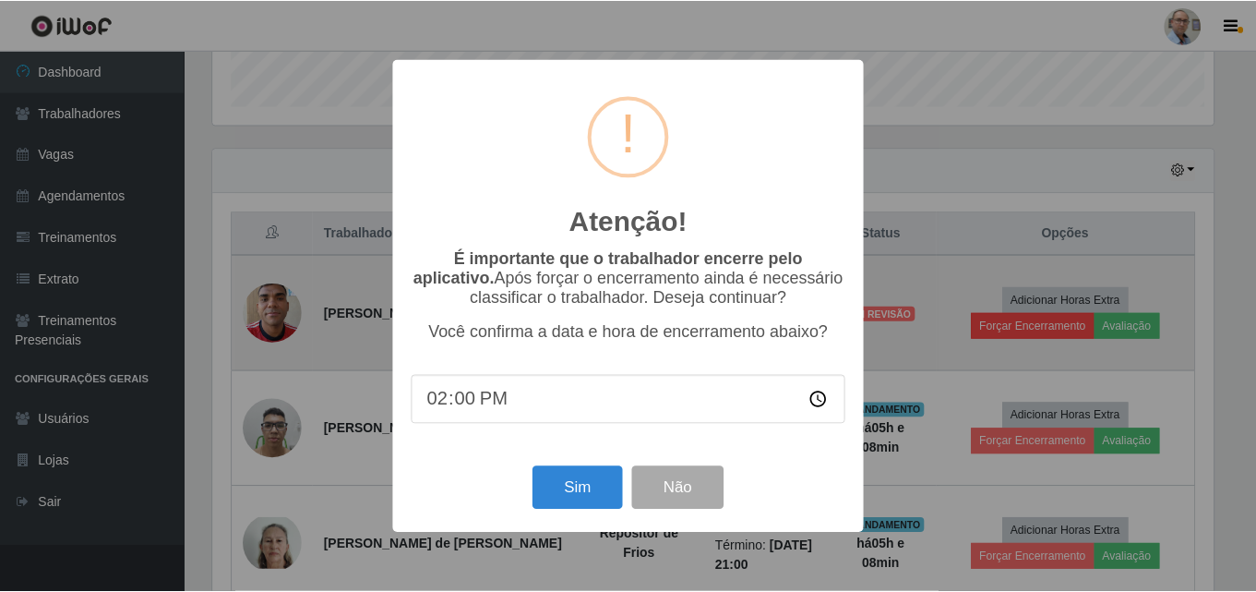
scroll to position [383, 1005]
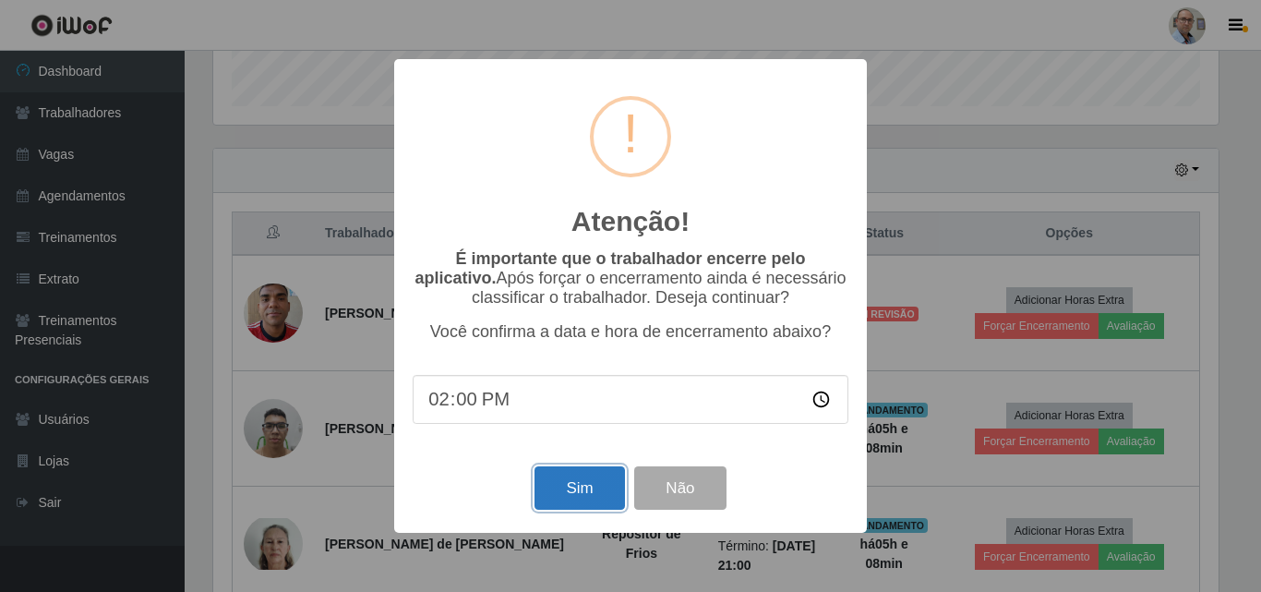
click at [582, 490] on button "Sim" at bounding box center [579, 487] width 90 height 43
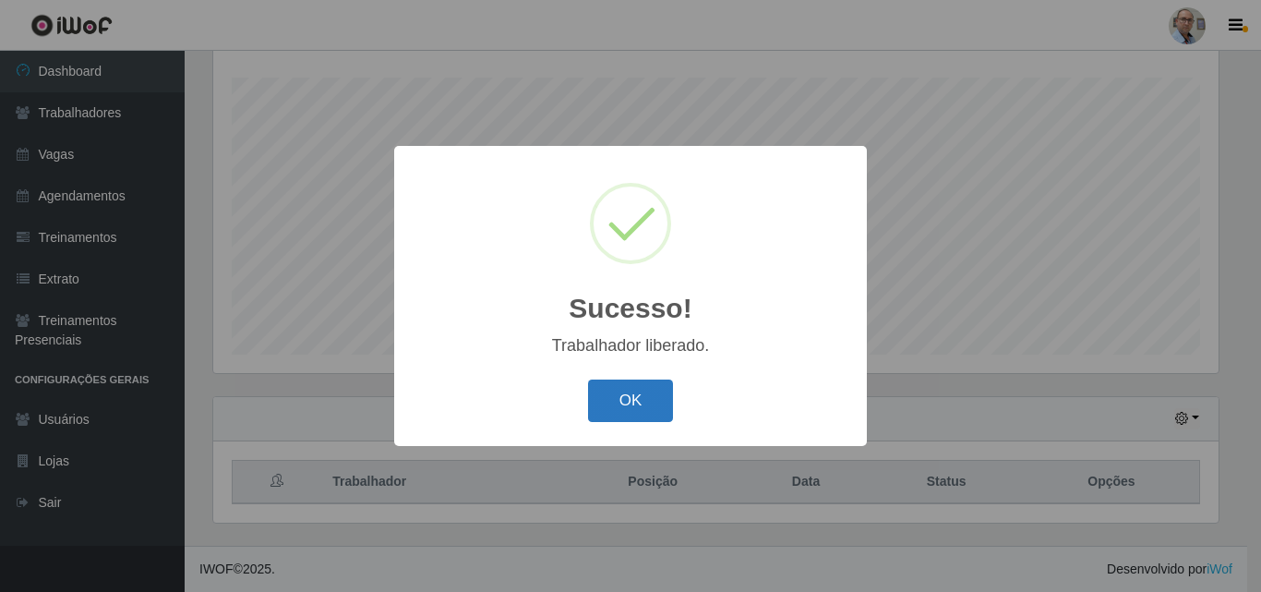
click at [642, 399] on button "OK" at bounding box center [631, 400] width 86 height 43
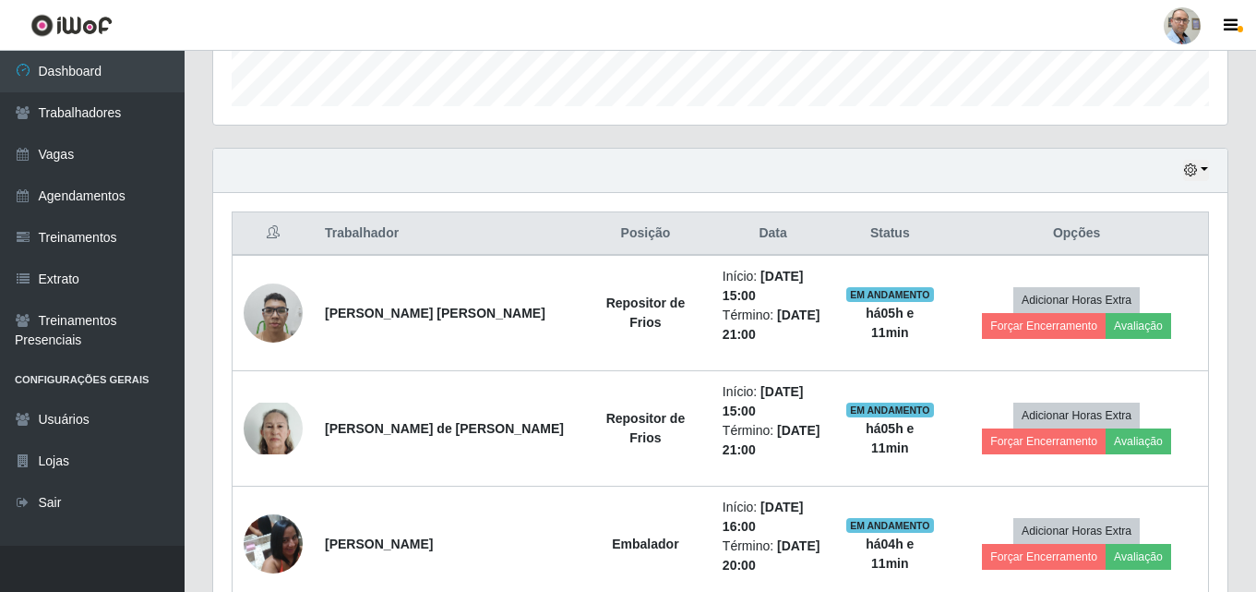
scroll to position [306, 0]
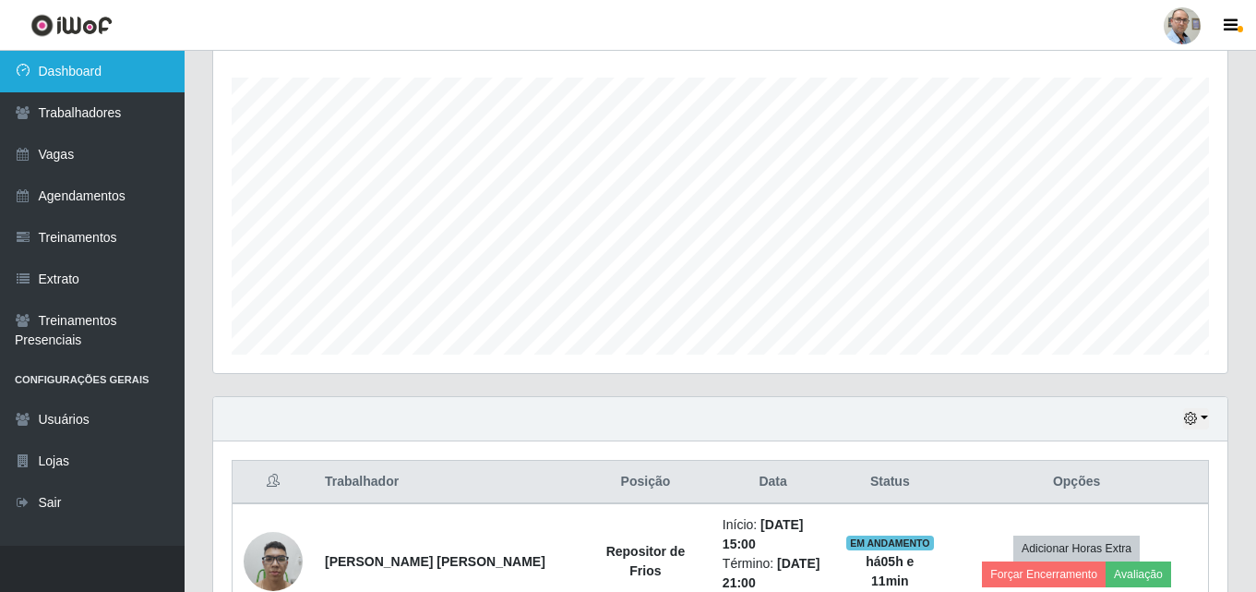
click at [82, 71] on link "Dashboard" at bounding box center [92, 72] width 185 height 42
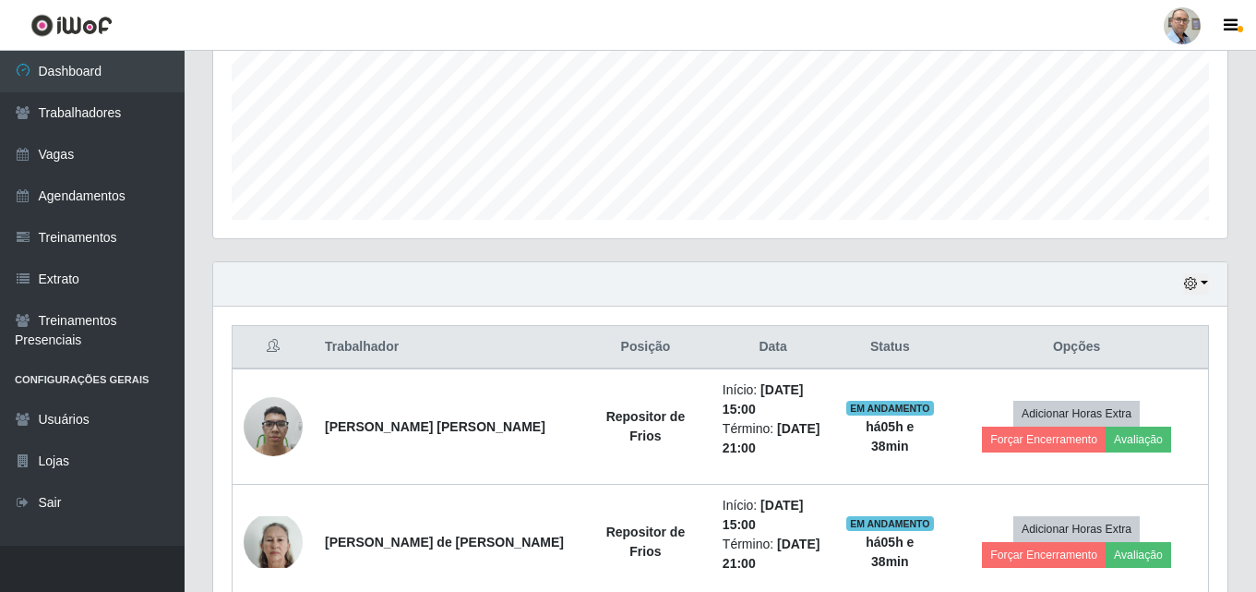
scroll to position [582, 0]
